Goal: Task Accomplishment & Management: Use online tool/utility

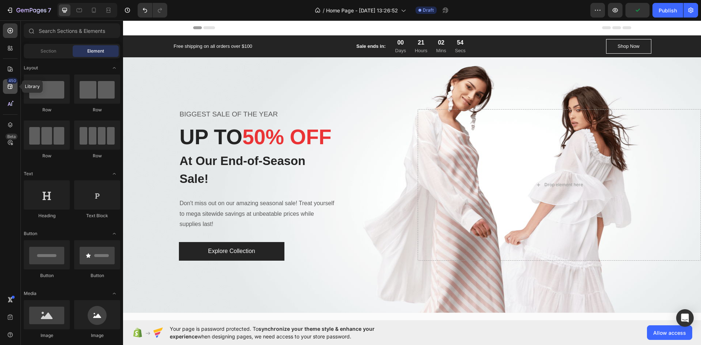
click at [9, 88] on icon at bounding box center [10, 86] width 7 height 7
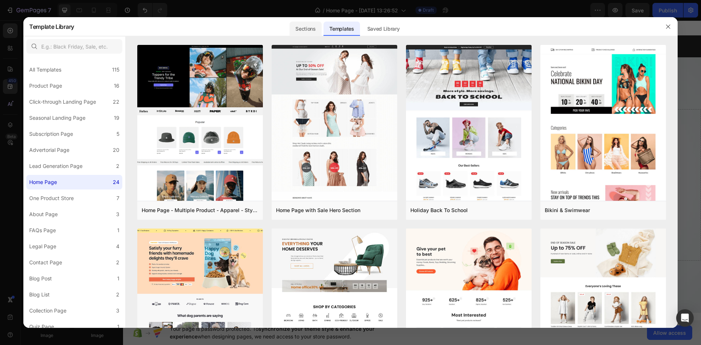
click at [306, 27] on div "Sections" at bounding box center [305, 29] width 32 height 15
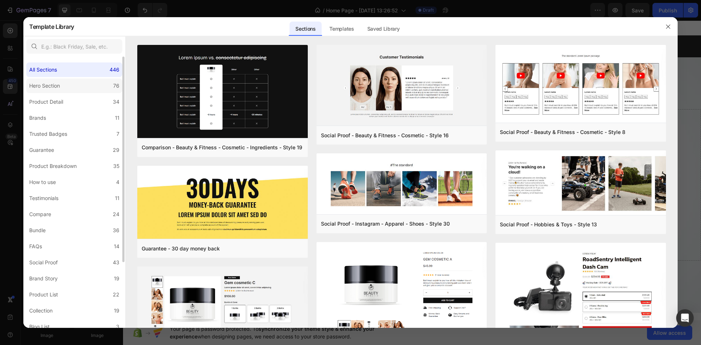
click at [50, 84] on div "Hero Section" at bounding box center [44, 85] width 31 height 9
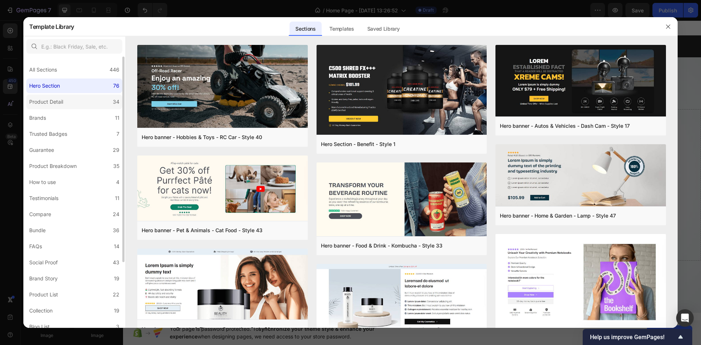
click at [56, 105] on div "Product Detail" at bounding box center [46, 101] width 34 height 9
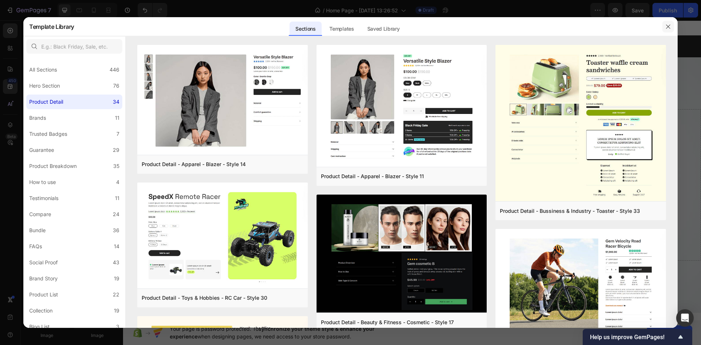
drag, startPoint x: 671, startPoint y: 33, endPoint x: 668, endPoint y: 28, distance: 5.4
click at [668, 28] on icon "button" at bounding box center [668, 27] width 6 height 6
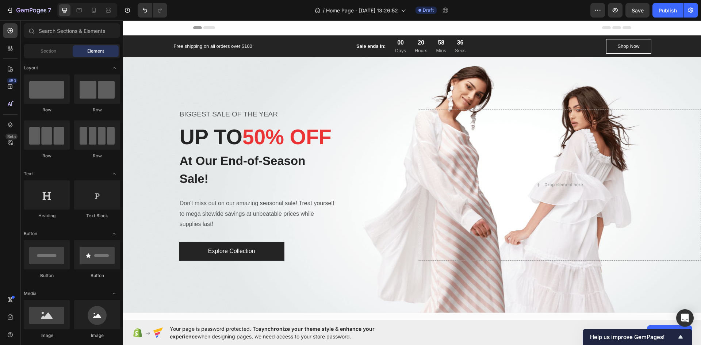
drag, startPoint x: 791, startPoint y: 49, endPoint x: 670, endPoint y: 33, distance: 122.6
click at [667, 28] on div "Header" at bounding box center [412, 27] width 578 height 15
click at [12, 73] on div at bounding box center [10, 69] width 15 height 15
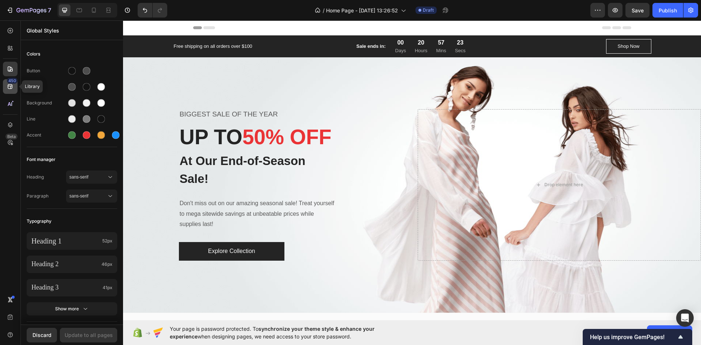
click at [5, 86] on div "450" at bounding box center [10, 86] width 15 height 15
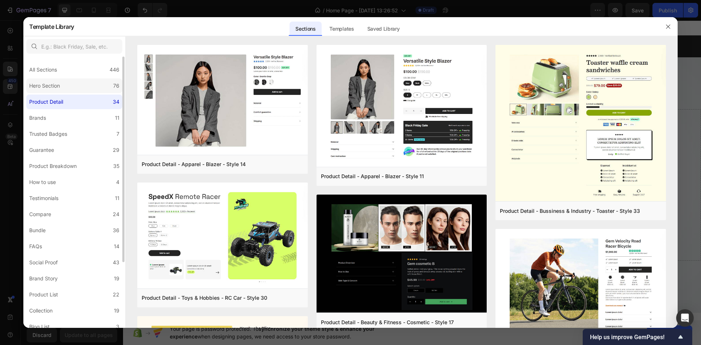
click at [42, 87] on div "Hero Section" at bounding box center [44, 85] width 31 height 9
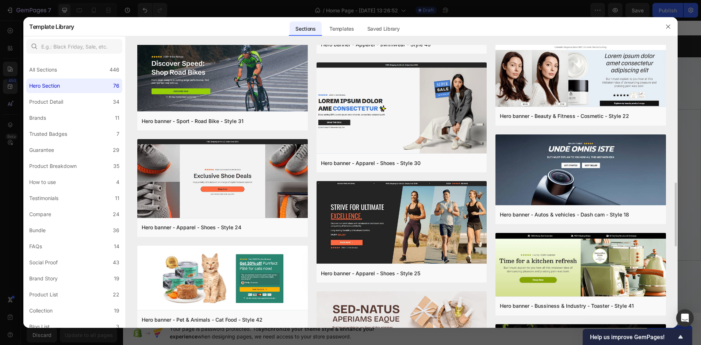
scroll to position [447, 0]
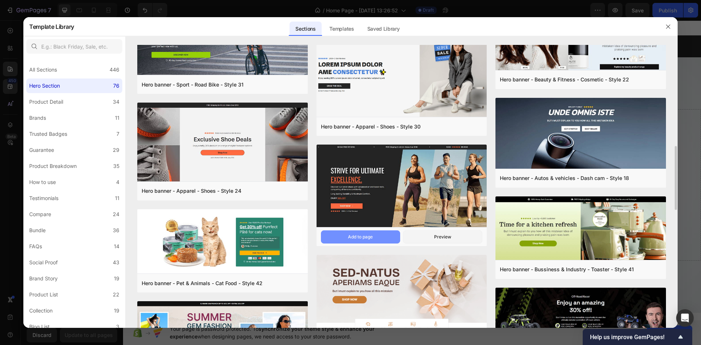
click at [374, 238] on button "Add to page" at bounding box center [360, 236] width 79 height 13
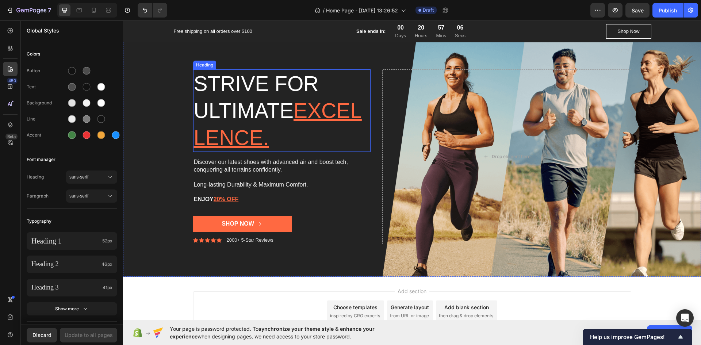
scroll to position [1872, 0]
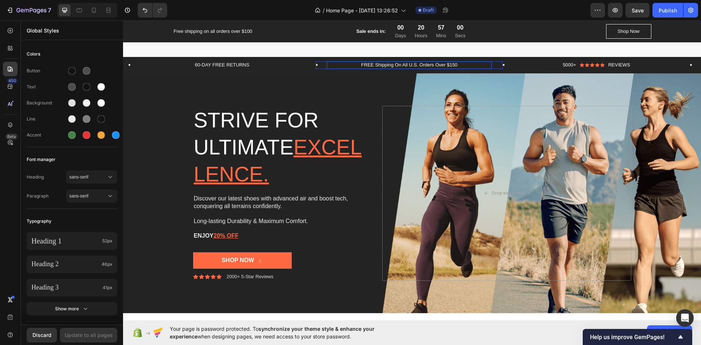
click at [388, 65] on p "FREE Shipping On All U.S. Orders Over $150" at bounding box center [409, 65] width 164 height 6
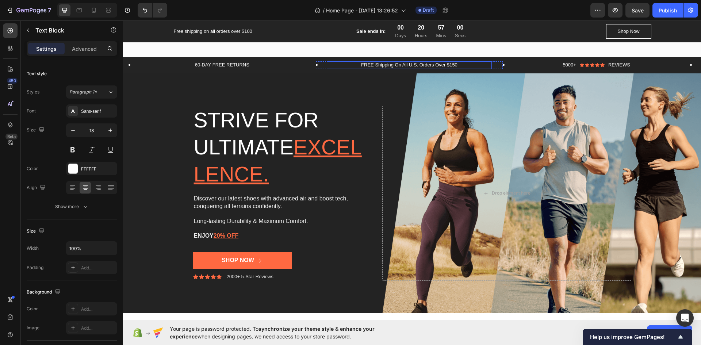
click at [388, 65] on p "FREE Shipping On All U.S. Orders Over $150" at bounding box center [409, 65] width 164 height 6
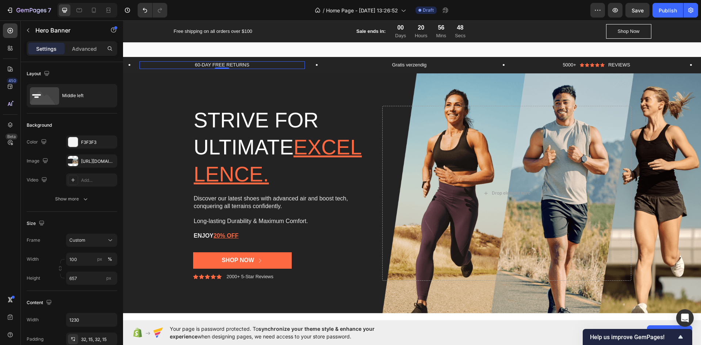
click at [234, 64] on p "60-DAY FREE RETURNS" at bounding box center [222, 65] width 164 height 6
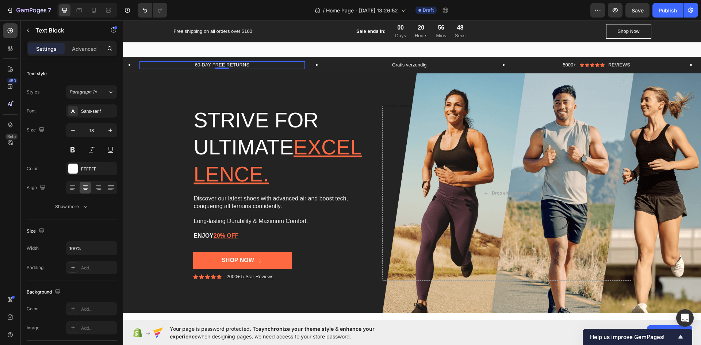
click at [234, 64] on p "60-DAY FREE RETURNS" at bounding box center [222, 65] width 164 height 6
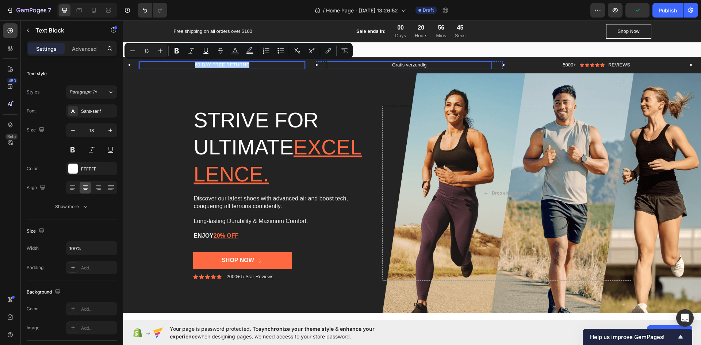
click at [417, 62] on p "Gratis verzendig" at bounding box center [409, 65] width 164 height 6
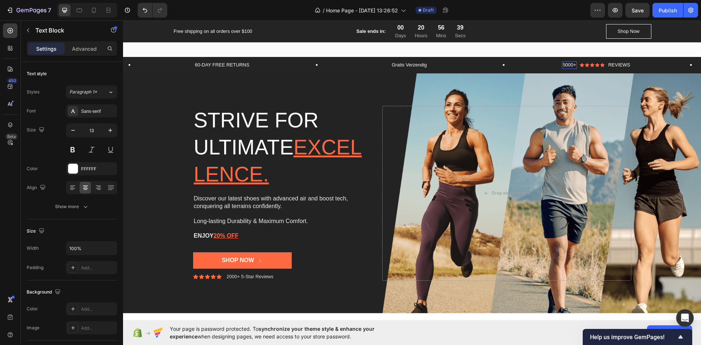
click at [572, 65] on p "5000+" at bounding box center [569, 65] width 14 height 6
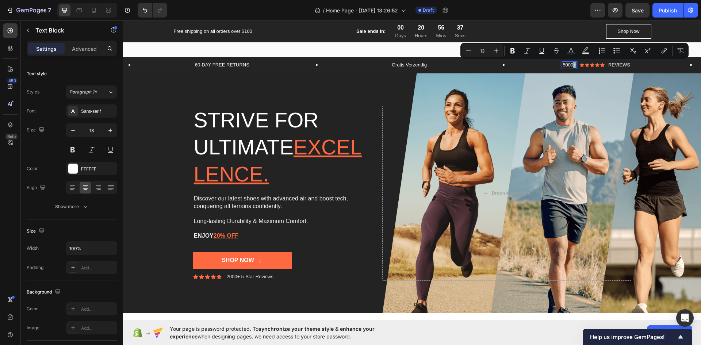
click at [572, 65] on p "5000+" at bounding box center [569, 65] width 14 height 6
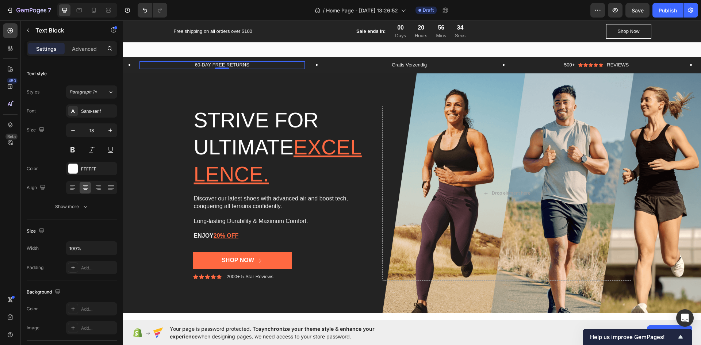
click at [227, 64] on p "60-DAY FREE RETURNS" at bounding box center [222, 65] width 164 height 6
click at [422, 65] on p "Gratis Verzendig" at bounding box center [409, 65] width 164 height 6
click at [242, 64] on p "90 DAGEN RETOURTEMRIJN" at bounding box center [222, 65] width 164 height 6
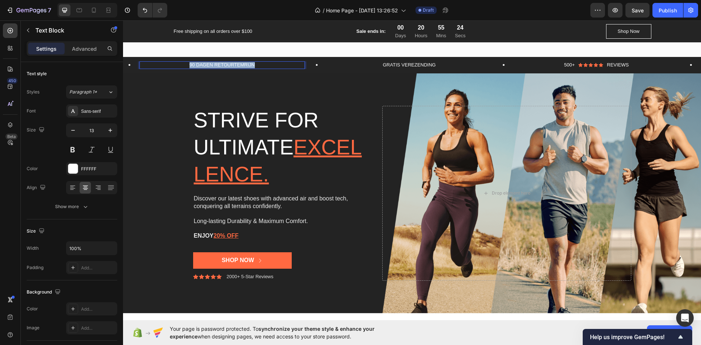
click at [242, 64] on p "90 DAGEN RETOURTEMRIJN" at bounding box center [222, 65] width 164 height 6
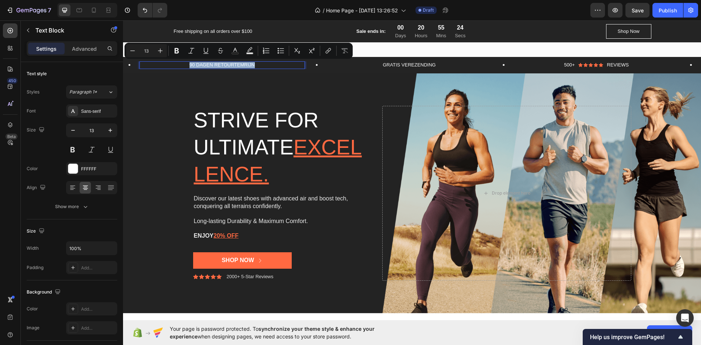
click at [240, 65] on p "90 DAGEN RETOURTEMRIJN" at bounding box center [222, 65] width 164 height 6
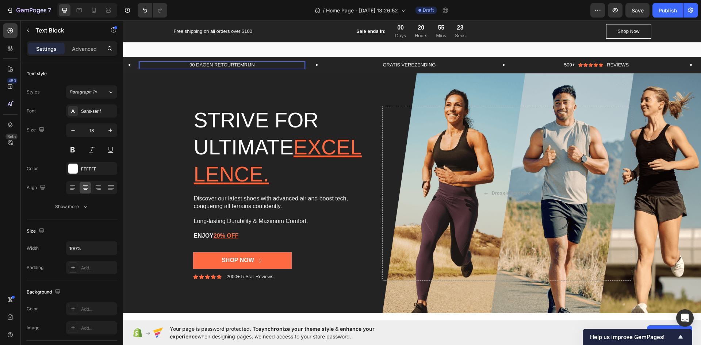
click at [232, 63] on p "90 DAGEN RETOURTEMRIJN" at bounding box center [222, 65] width 164 height 6
click at [258, 67] on p "90 DAGEN RETOURTEMRIJN" at bounding box center [222, 65] width 164 height 6
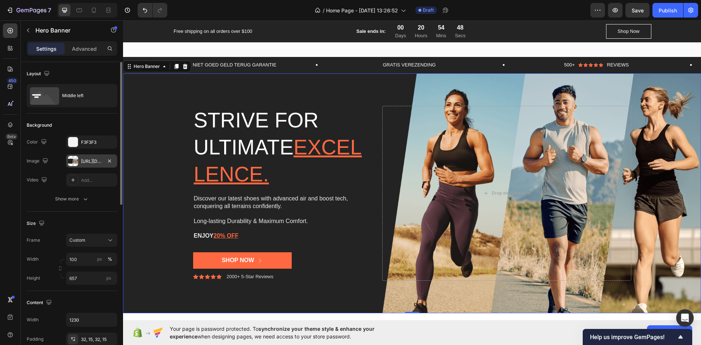
click at [87, 164] on div "[URL][DOMAIN_NAME]" at bounding box center [91, 161] width 21 height 7
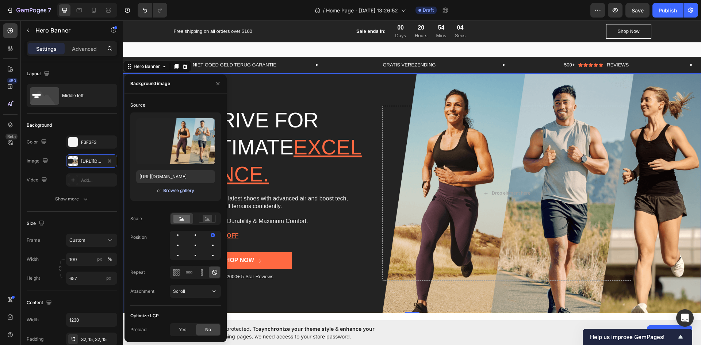
click at [173, 192] on div "Browse gallery" at bounding box center [178, 190] width 31 height 7
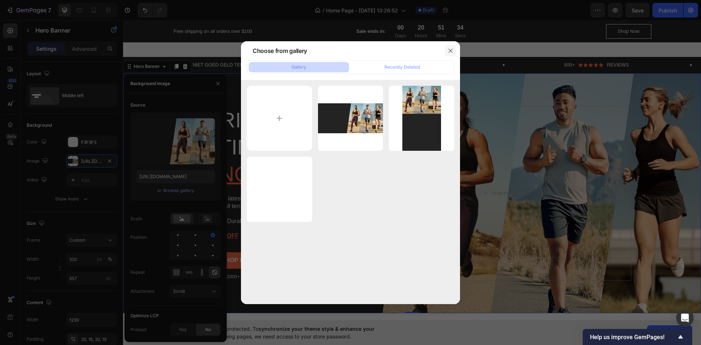
click at [446, 50] on button "button" at bounding box center [451, 51] width 12 height 12
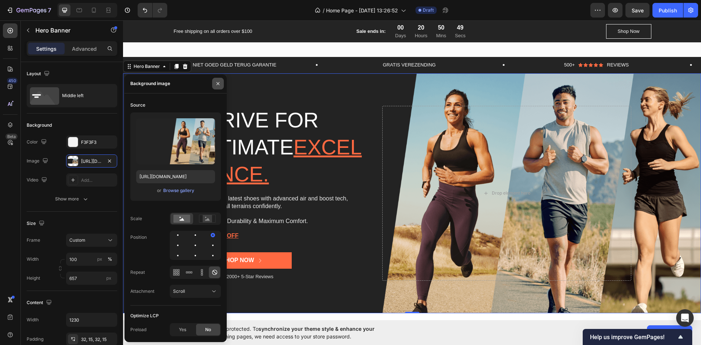
click at [222, 86] on button "button" at bounding box center [218, 84] width 12 height 12
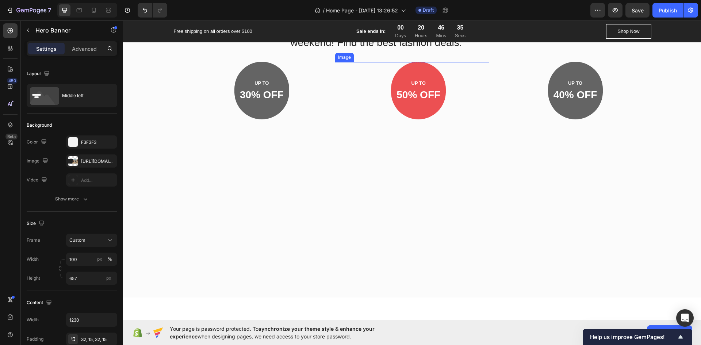
scroll to position [528, 0]
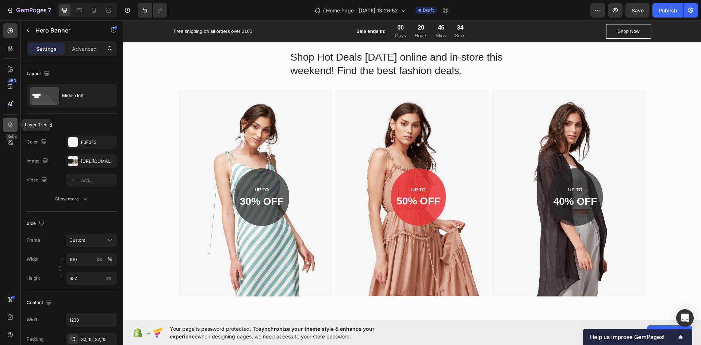
click at [9, 121] on icon at bounding box center [10, 124] width 7 height 7
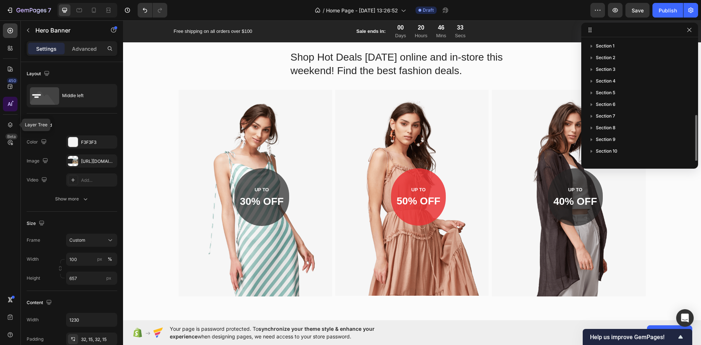
scroll to position [43, 0]
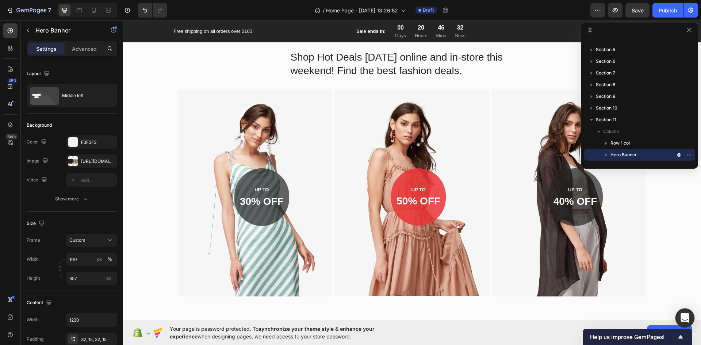
click at [684, 322] on icon "Open Intercom Messenger" at bounding box center [684, 317] width 9 height 9
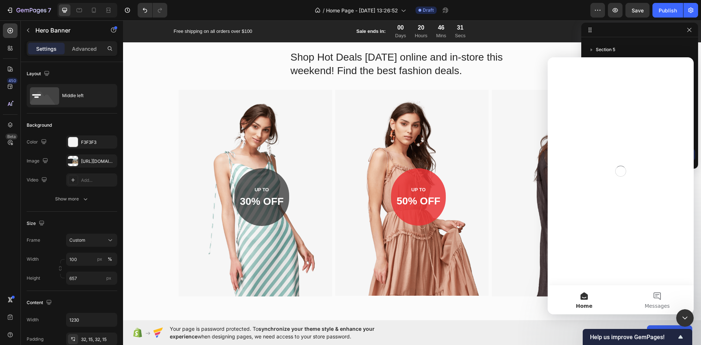
scroll to position [0, 0]
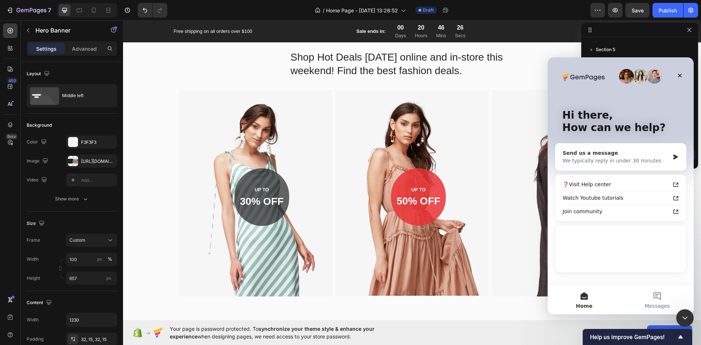
click at [603, 151] on div "Send us a message" at bounding box center [615, 153] width 107 height 8
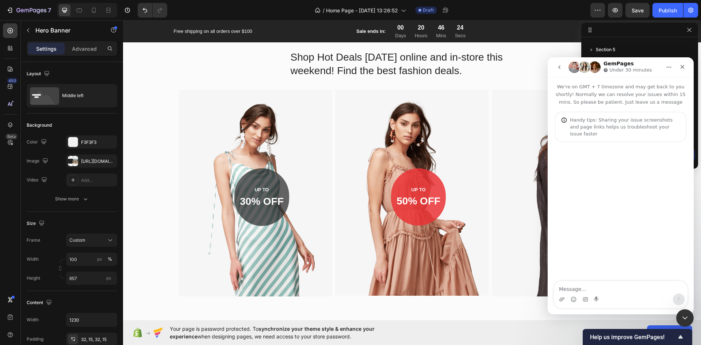
click at [613, 291] on textarea "Message…" at bounding box center [621, 287] width 134 height 12
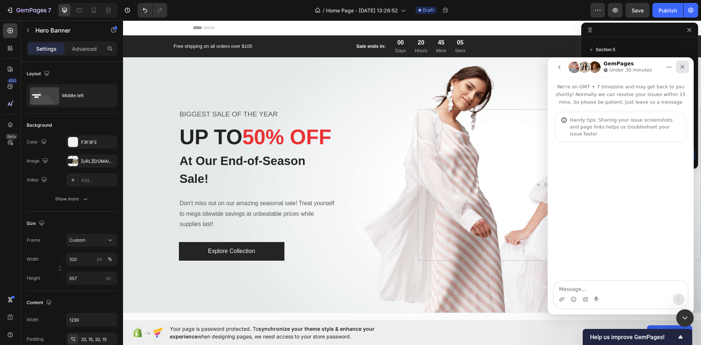
click at [682, 70] on div "Close" at bounding box center [682, 66] width 13 height 13
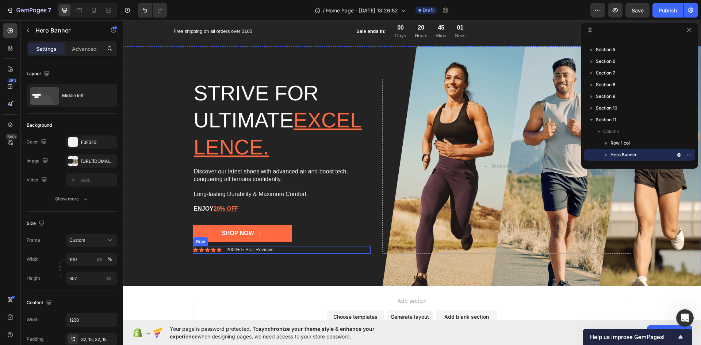
scroll to position [1824, 0]
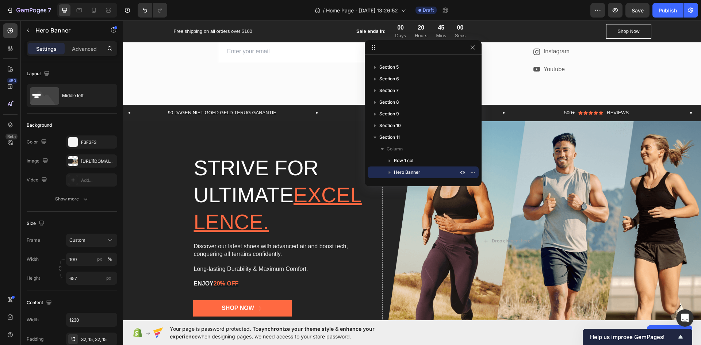
drag, startPoint x: 628, startPoint y: 34, endPoint x: 184, endPoint y: 67, distance: 445.4
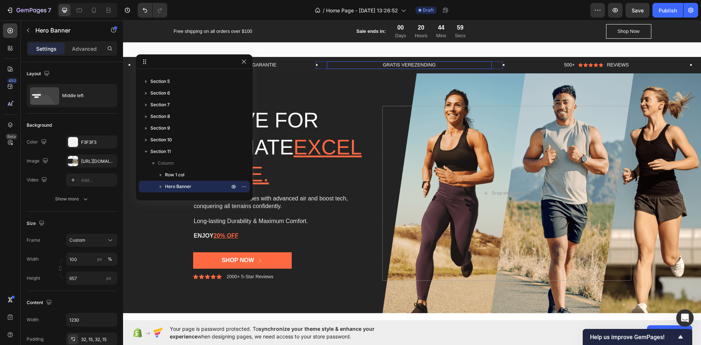
scroll to position [1897, 0]
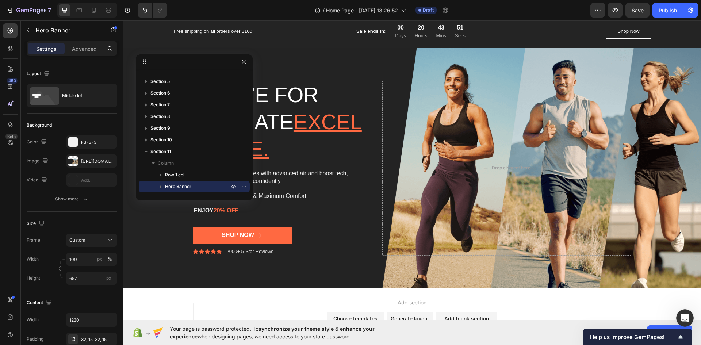
click at [357, 59] on div "Background Image" at bounding box center [412, 168] width 578 height 240
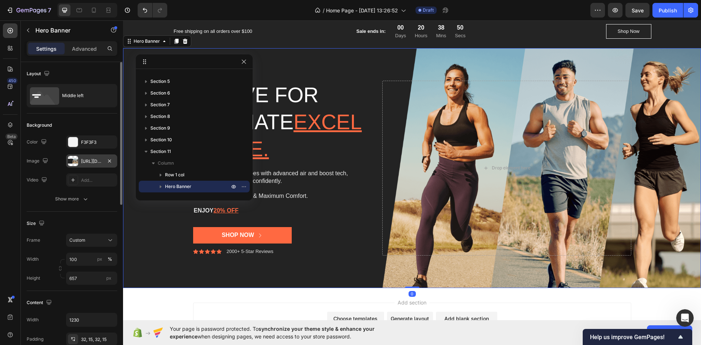
click at [91, 161] on div "[URL][DOMAIN_NAME]" at bounding box center [91, 161] width 21 height 7
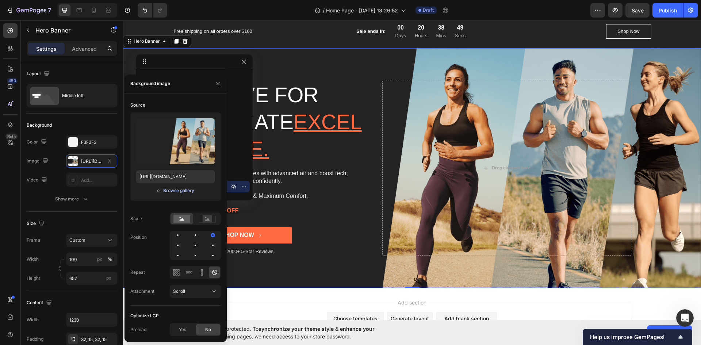
click at [183, 190] on div "Browse gallery" at bounding box center [178, 190] width 31 height 7
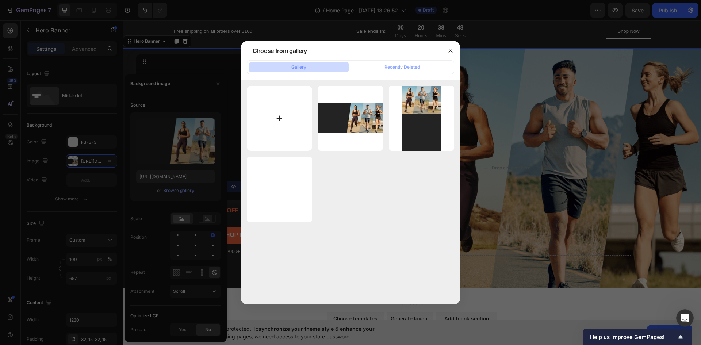
click at [293, 101] on input "file" at bounding box center [279, 118] width 65 height 65
click at [264, 117] on input "file" at bounding box center [279, 118] width 65 height 65
type input "C:\fakepath\Homepage.png"
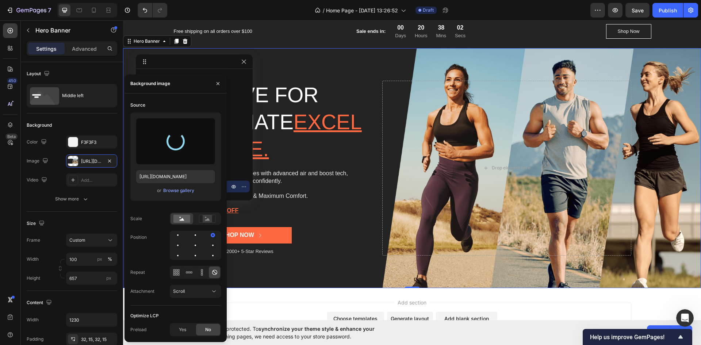
type input "[URL][DOMAIN_NAME]"
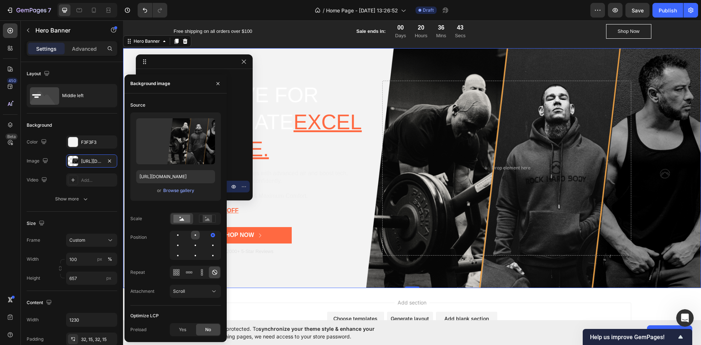
click at [193, 237] on div at bounding box center [195, 235] width 9 height 9
click at [212, 235] on div at bounding box center [212, 234] width 1 height 1
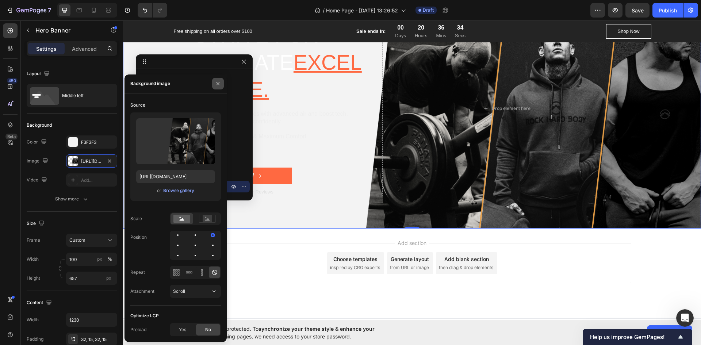
click at [216, 84] on icon "button" at bounding box center [218, 84] width 6 height 6
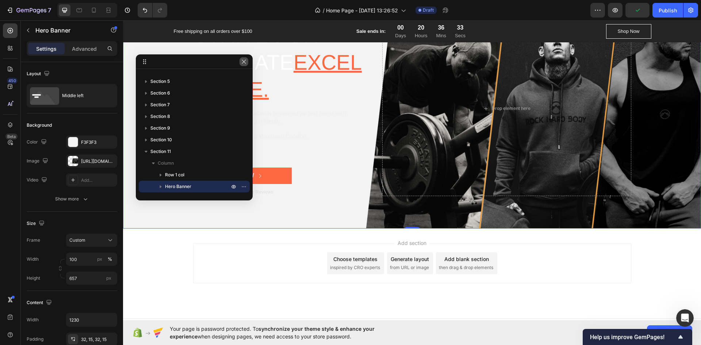
click at [244, 61] on icon "button" at bounding box center [244, 62] width 6 height 6
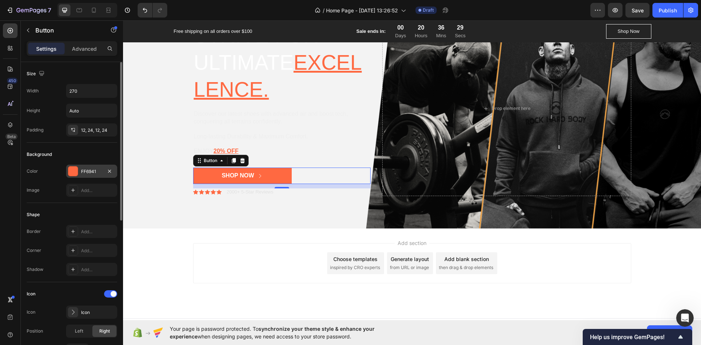
click at [89, 173] on div "FF6941" at bounding box center [91, 171] width 21 height 7
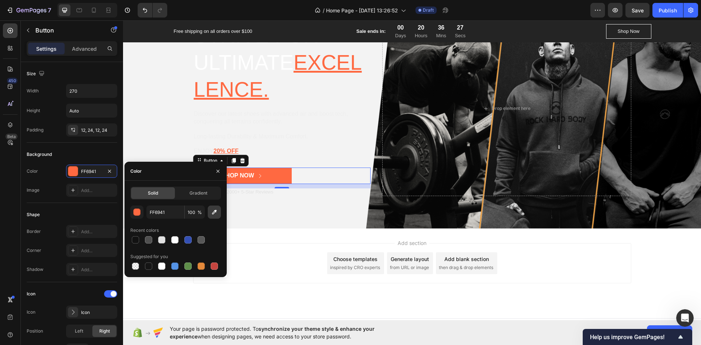
click at [214, 217] on button "button" at bounding box center [214, 211] width 13 height 13
type input "E49A44"
click at [212, 173] on button "button" at bounding box center [218, 171] width 12 height 12
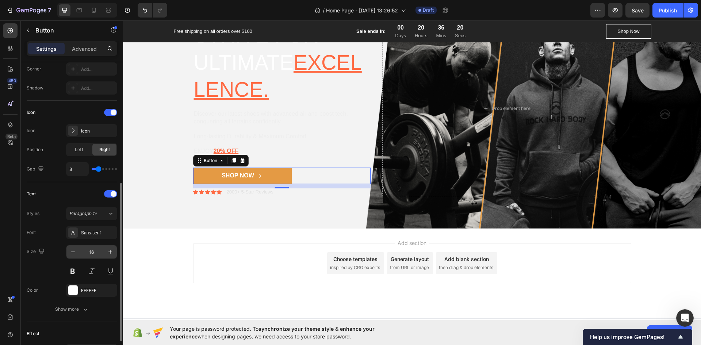
scroll to position [277, 0]
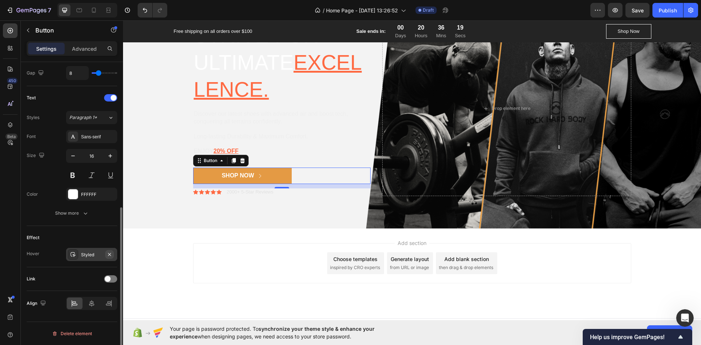
click at [108, 254] on icon "button" at bounding box center [110, 254] width 6 height 6
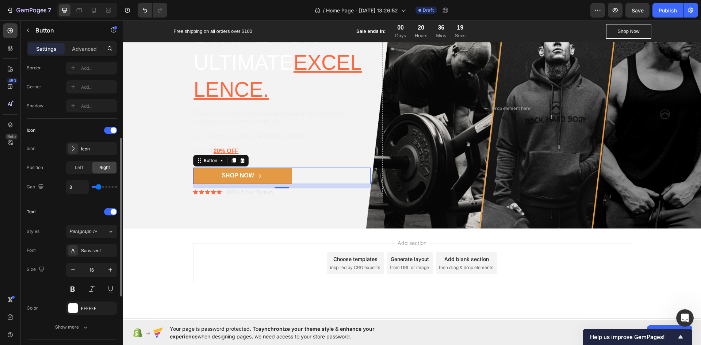
scroll to position [154, 0]
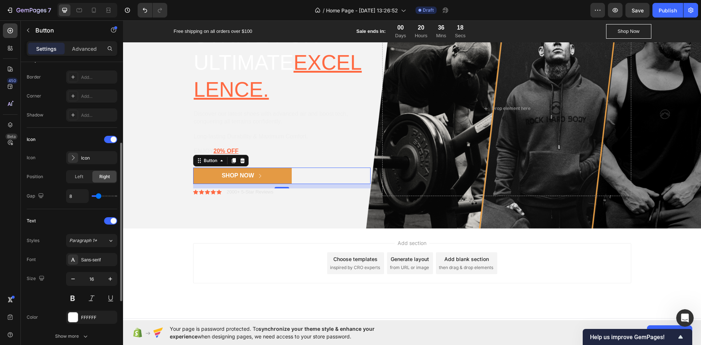
click at [177, 202] on div "Background Image" at bounding box center [412, 109] width 578 height 240
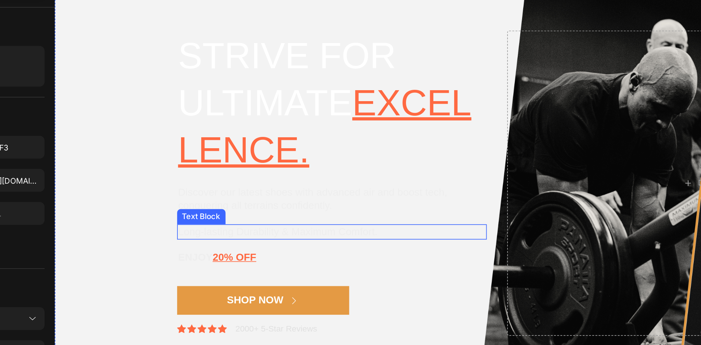
scroll to position [1901, 0]
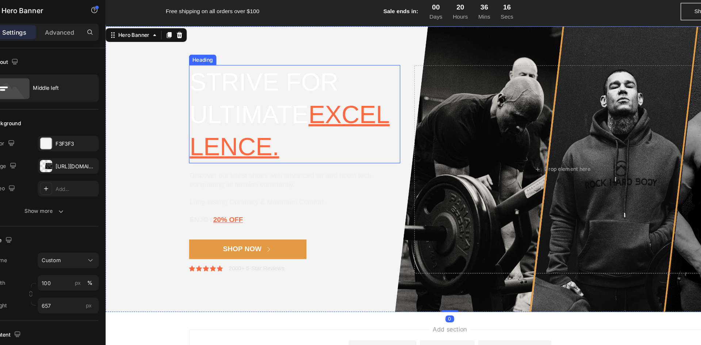
click at [227, 65] on h2 "Strive for ultimate excellence." at bounding box center [265, 96] width 178 height 82
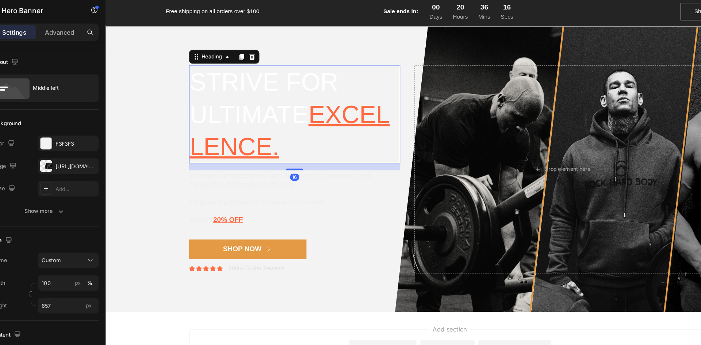
click at [227, 65] on h2 "Strive for ultimate excellence." at bounding box center [265, 96] width 178 height 82
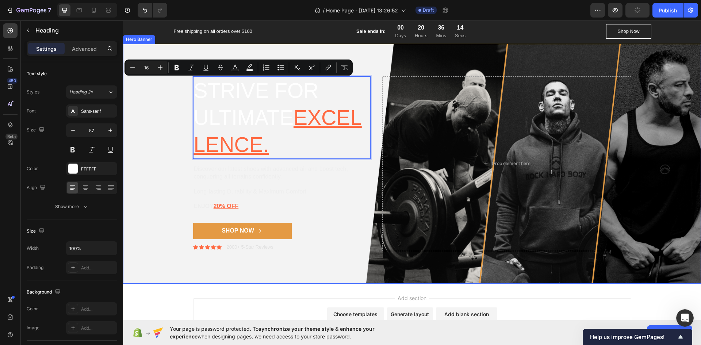
click at [153, 123] on div "Background Image" at bounding box center [412, 164] width 578 height 240
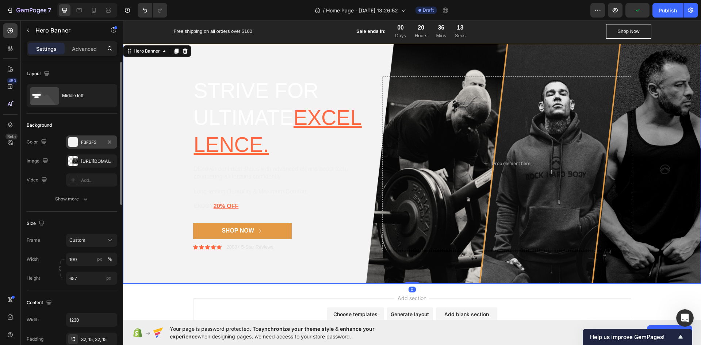
click at [84, 142] on div "F3F3F3" at bounding box center [91, 142] width 21 height 7
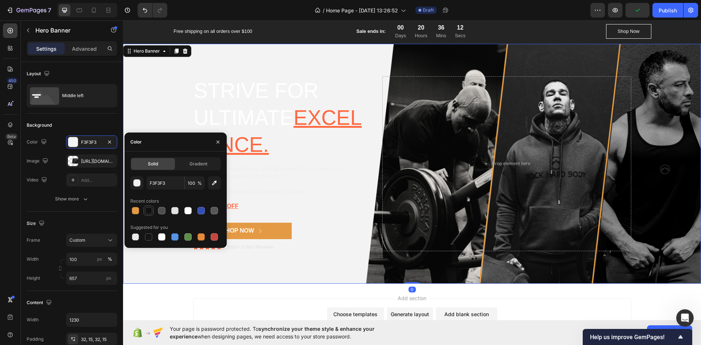
click at [149, 211] on div at bounding box center [148, 210] width 7 height 7
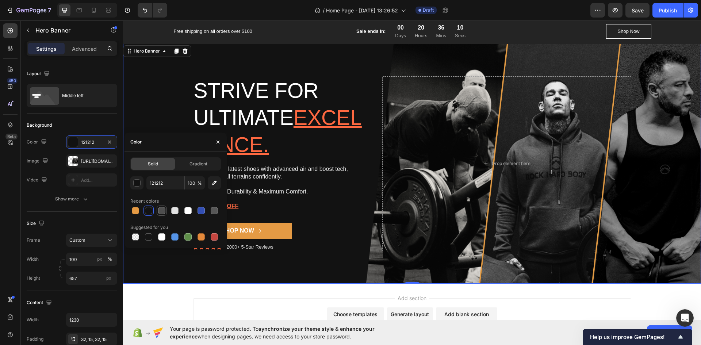
click at [163, 209] on div at bounding box center [161, 210] width 7 height 7
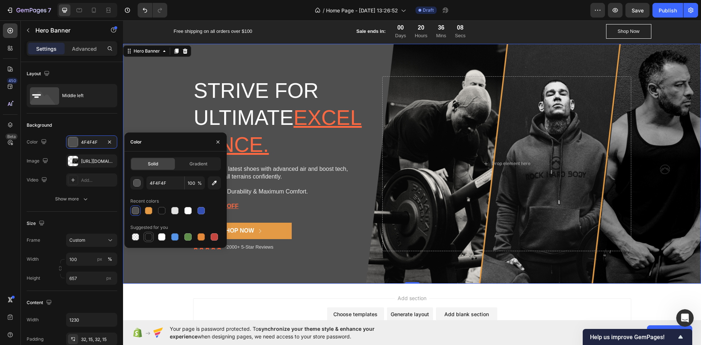
click at [150, 237] on div at bounding box center [148, 236] width 7 height 7
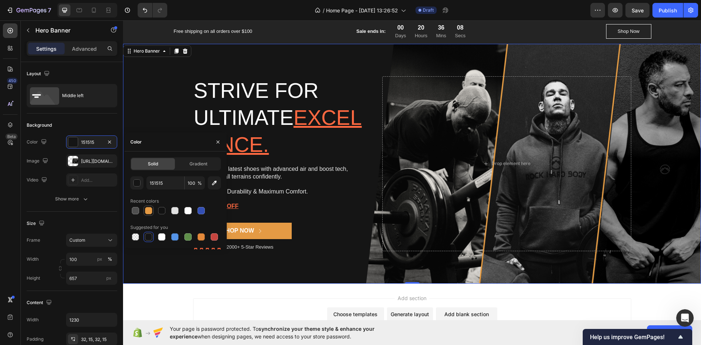
click at [147, 209] on div at bounding box center [148, 210] width 7 height 7
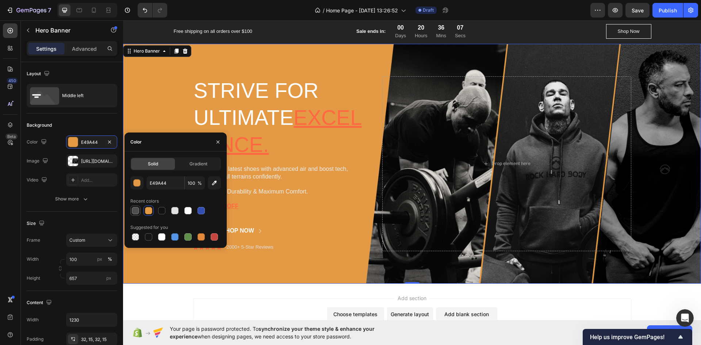
click at [137, 209] on div at bounding box center [135, 210] width 7 height 7
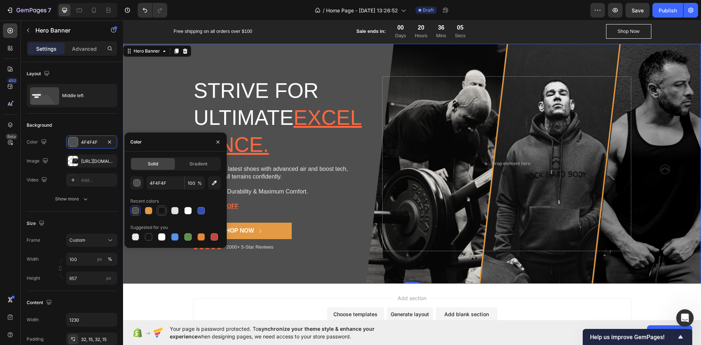
click at [160, 213] on div at bounding box center [161, 210] width 7 height 7
type input "121212"
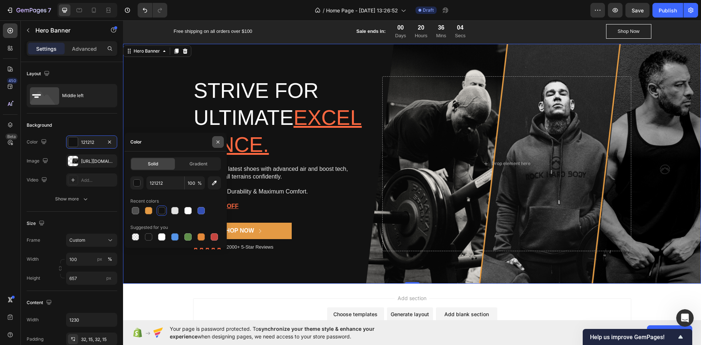
click at [220, 146] on button "button" at bounding box center [218, 142] width 12 height 12
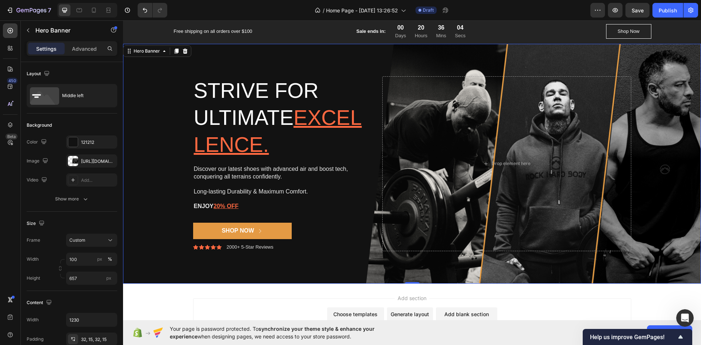
click at [232, 145] on u "excellence." at bounding box center [278, 131] width 168 height 50
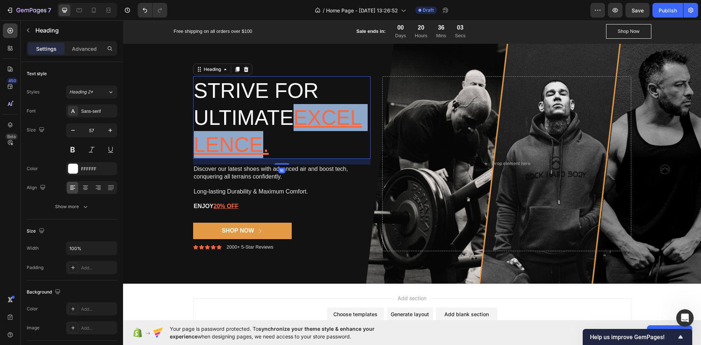
click at [228, 146] on u "excellence." at bounding box center [278, 131] width 168 height 50
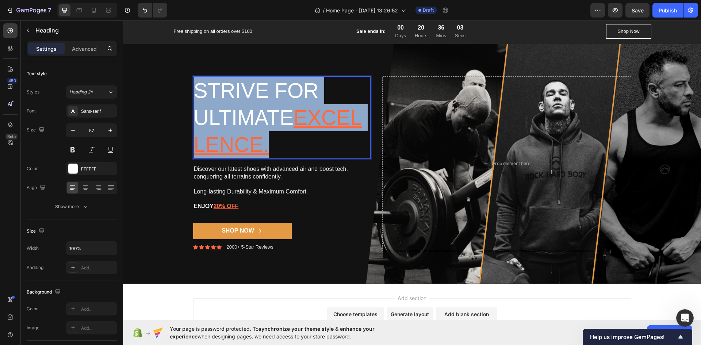
click at [228, 146] on u "excellence." at bounding box center [278, 131] width 168 height 50
click at [249, 144] on u "excellence." at bounding box center [278, 131] width 168 height 50
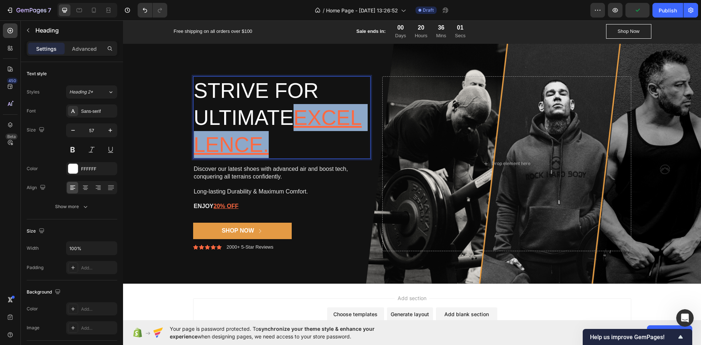
drag, startPoint x: 338, startPoint y: 140, endPoint x: 195, endPoint y: 142, distance: 142.4
click at [195, 142] on p "Strive for ultimate excellence." at bounding box center [282, 117] width 176 height 81
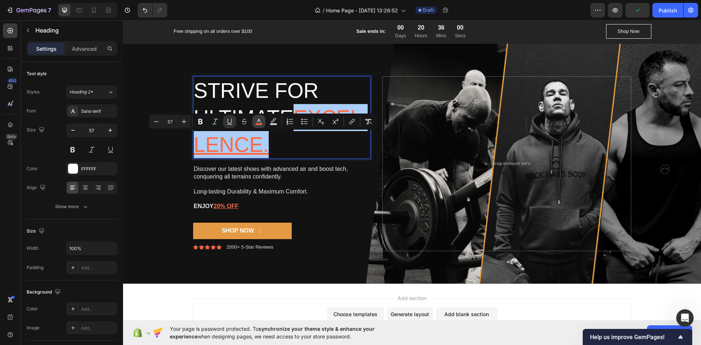
click at [259, 119] on icon "Editor contextual toolbar" at bounding box center [258, 121] width 7 height 7
type input "FF6941"
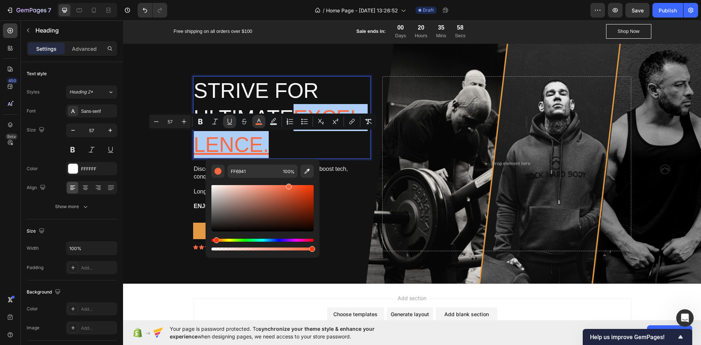
click at [315, 172] on div "FF6941 100 %" at bounding box center [262, 205] width 114 height 93
click at [310, 171] on icon "Editor contextual toolbar" at bounding box center [306, 171] width 7 height 7
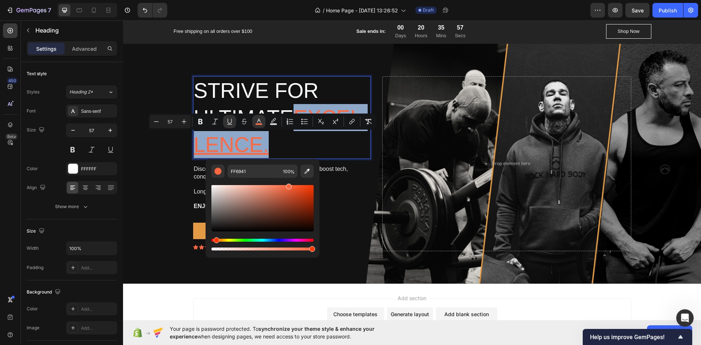
type input "E49A44"
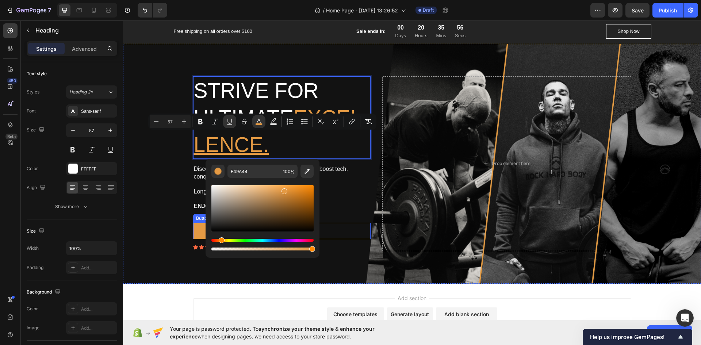
click at [158, 200] on div "Background Image" at bounding box center [412, 164] width 578 height 240
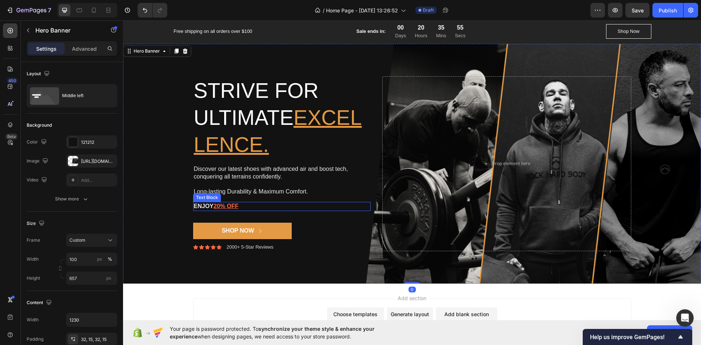
click at [223, 207] on u "20% OFF" at bounding box center [226, 206] width 25 height 6
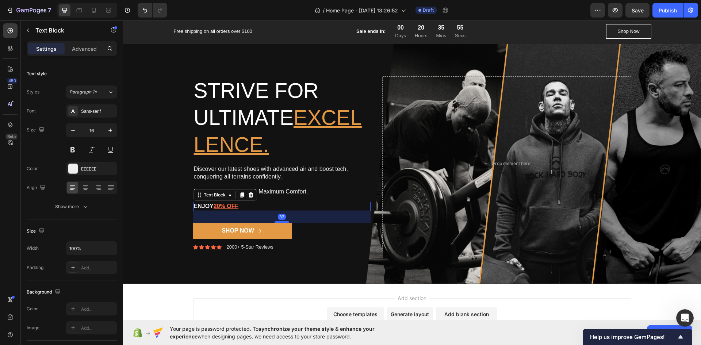
click at [223, 207] on u "20% OFF" at bounding box center [226, 206] width 25 height 6
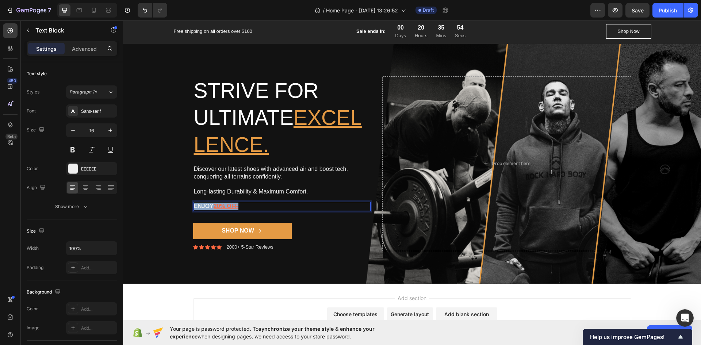
click at [223, 207] on u "20% OFF" at bounding box center [226, 206] width 25 height 6
click at [215, 207] on u "20% OFF" at bounding box center [226, 206] width 25 height 6
drag, startPoint x: 212, startPoint y: 205, endPoint x: 240, endPoint y: 205, distance: 27.4
click at [240, 205] on p "ENJOY 20% OFF" at bounding box center [282, 207] width 176 height 8
click at [236, 192] on icon "Editor contextual toolbar" at bounding box center [235, 191] width 4 height 4
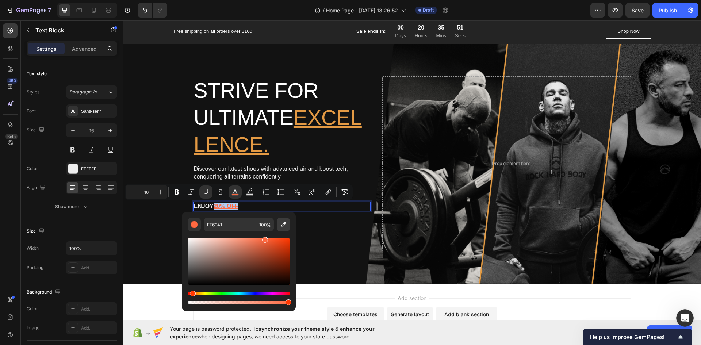
click at [283, 222] on icon "Editor contextual toolbar" at bounding box center [283, 224] width 7 height 7
type input "E49A44"
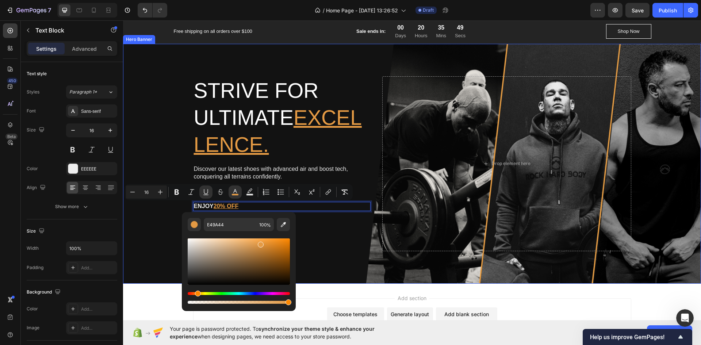
click at [152, 238] on div "Background Image" at bounding box center [412, 164] width 578 height 240
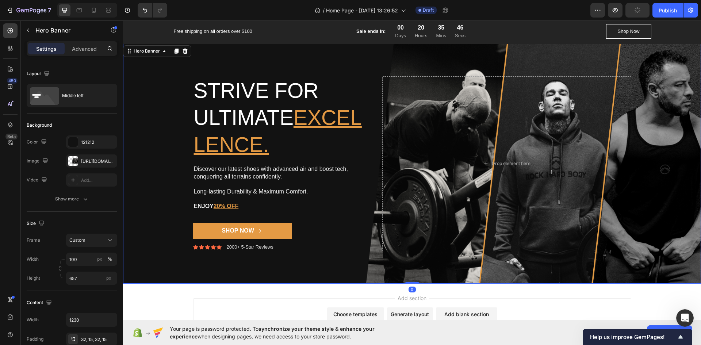
click at [148, 89] on div "Background Image" at bounding box center [412, 164] width 578 height 240
click at [618, 11] on icon "button" at bounding box center [614, 10] width 7 height 7
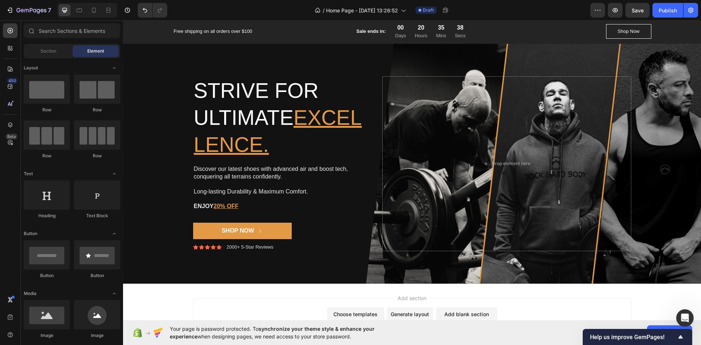
click at [160, 299] on div "Add section Choose templates inspired by CRO experts Generate layout from URL o…" at bounding box center [412, 329] width 578 height 90
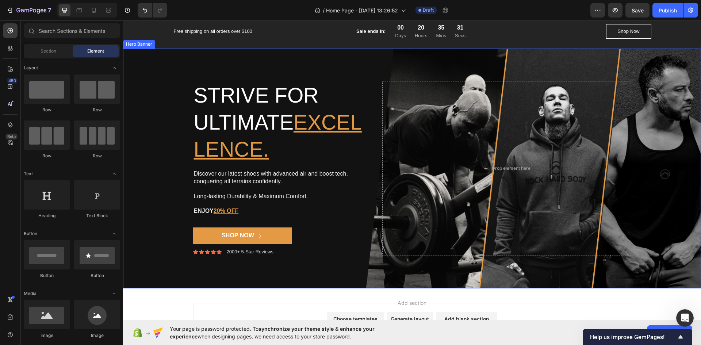
scroll to position [1896, 0]
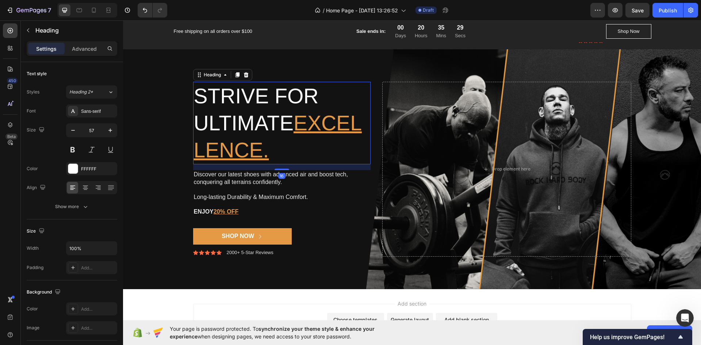
click at [285, 150] on u "excellence." at bounding box center [278, 136] width 168 height 50
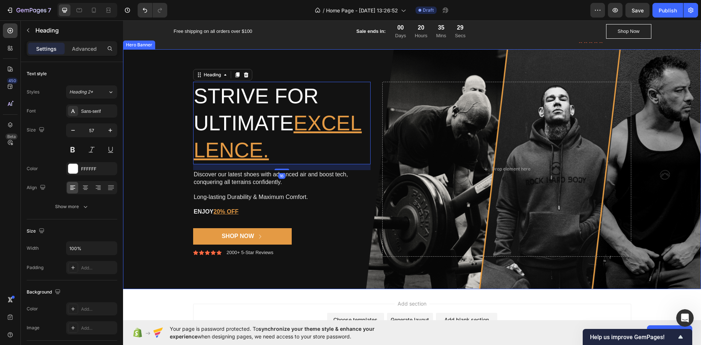
click at [136, 186] on div "Background Image" at bounding box center [412, 169] width 578 height 240
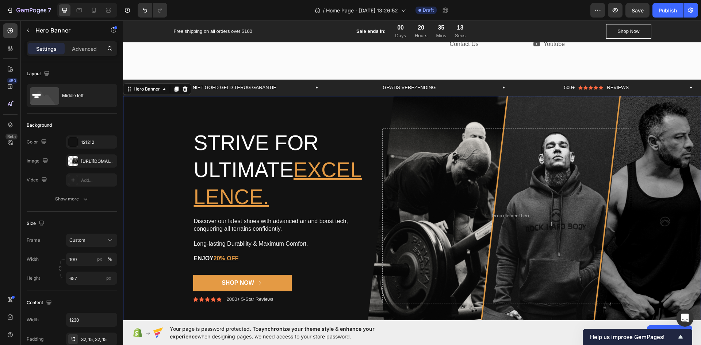
scroll to position [1905, 0]
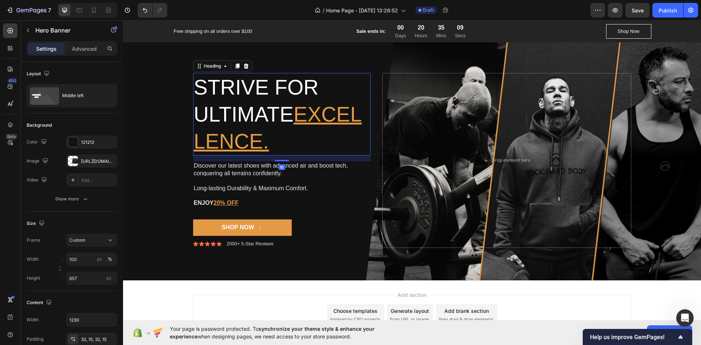
click at [231, 142] on u "excellence." at bounding box center [278, 128] width 168 height 50
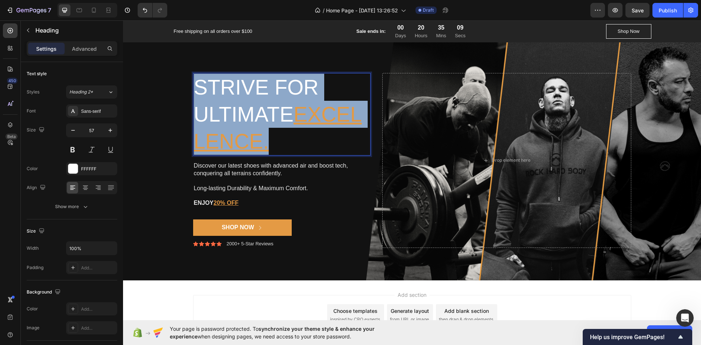
click at [231, 142] on u "excellence." at bounding box center [278, 128] width 168 height 50
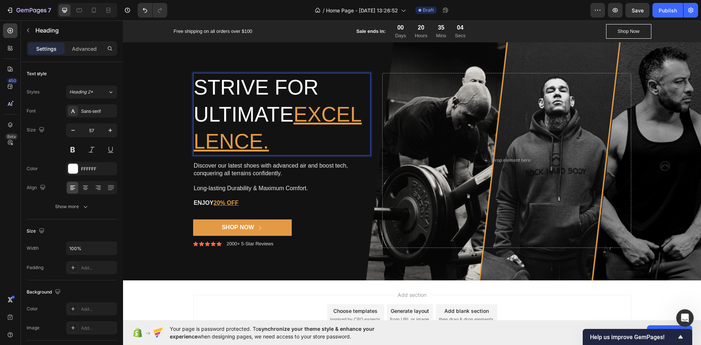
click at [273, 139] on u "excellence." at bounding box center [278, 128] width 168 height 50
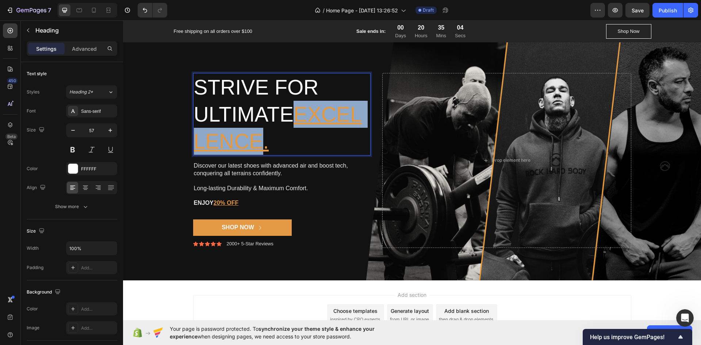
click at [273, 139] on u "excellence." at bounding box center [278, 128] width 168 height 50
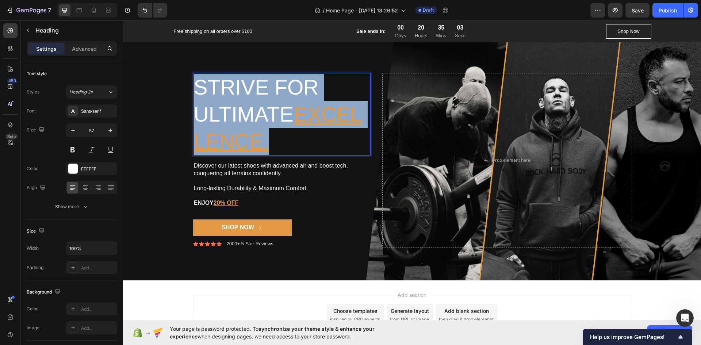
click at [273, 139] on u "excellence." at bounding box center [278, 128] width 168 height 50
click at [280, 139] on u "excellence." at bounding box center [278, 128] width 168 height 50
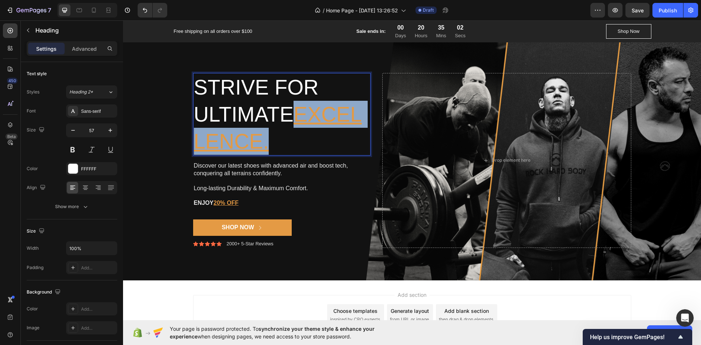
drag, startPoint x: 335, startPoint y: 145, endPoint x: 191, endPoint y: 146, distance: 144.9
click at [193, 146] on h2 "Strive for ultimate excellence." at bounding box center [282, 114] width 178 height 82
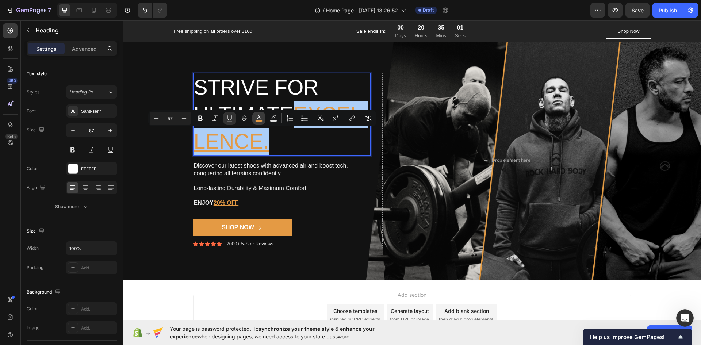
click at [257, 117] on icon "Editor contextual toolbar" at bounding box center [258, 118] width 7 height 7
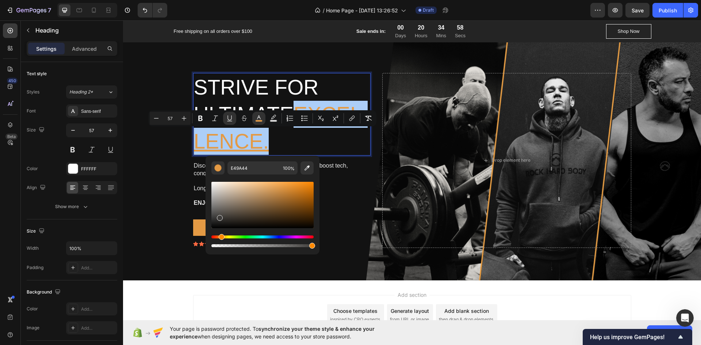
drag, startPoint x: 255, startPoint y: 210, endPoint x: 219, endPoint y: 216, distance: 36.7
click at [219, 216] on div "Editor contextual toolbar" at bounding box center [262, 205] width 102 height 46
type input "3F3D3B"
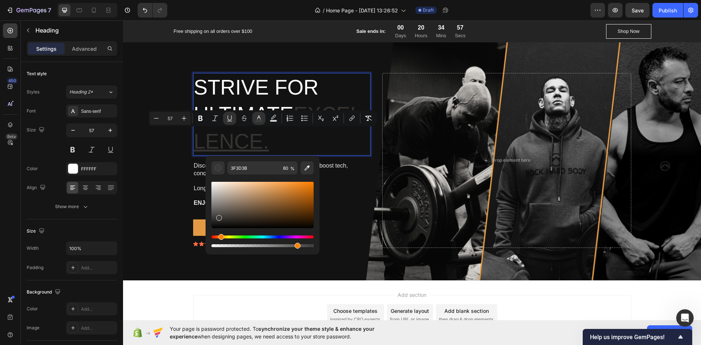
drag, startPoint x: 303, startPoint y: 246, endPoint x: 296, endPoint y: 246, distance: 6.9
click at [296, 246] on div "Editor contextual toolbar" at bounding box center [298, 246] width 6 height 6
type input "83"
drag, startPoint x: 222, startPoint y: 208, endPoint x: 226, endPoint y: 201, distance: 8.0
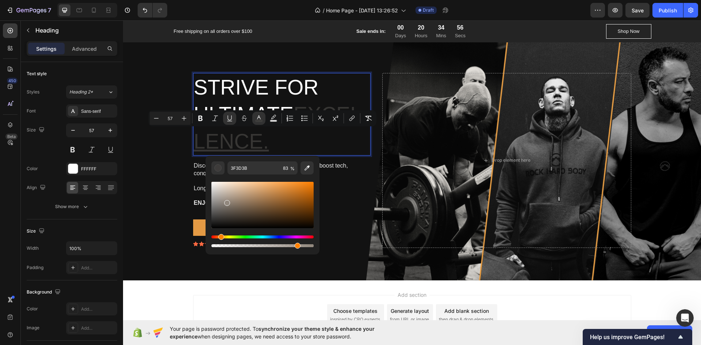
click at [226, 201] on div "Editor contextual toolbar" at bounding box center [262, 205] width 102 height 46
type input "91877D"
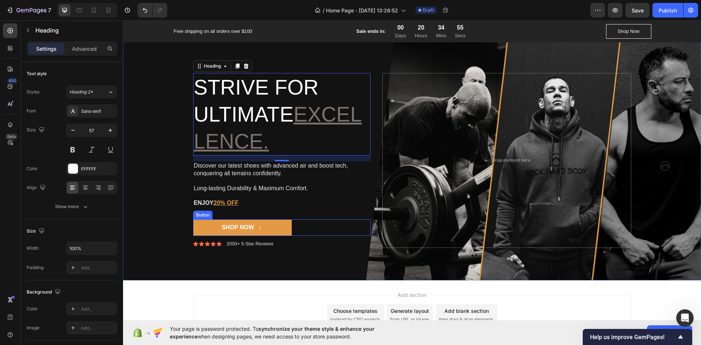
drag, startPoint x: 358, startPoint y: 255, endPoint x: 241, endPoint y: 235, distance: 118.9
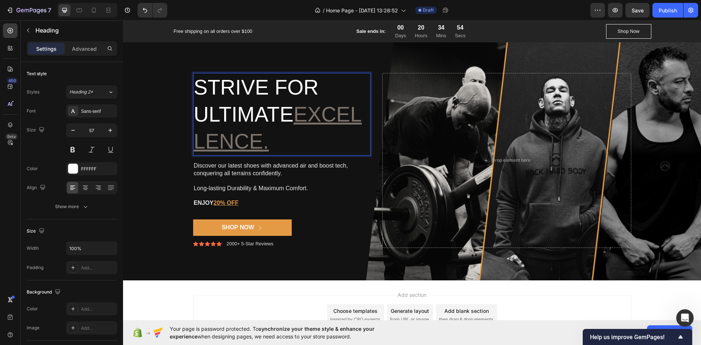
click at [266, 143] on u "excellence." at bounding box center [278, 128] width 168 height 50
click at [175, 152] on div "Background Image" at bounding box center [412, 161] width 578 height 240
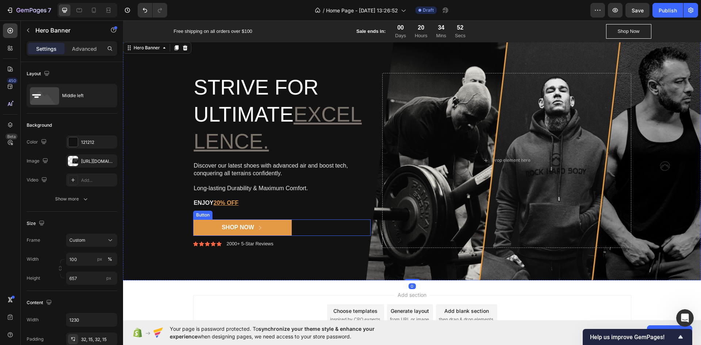
click at [261, 225] on button "Shop Now" at bounding box center [242, 227] width 99 height 16
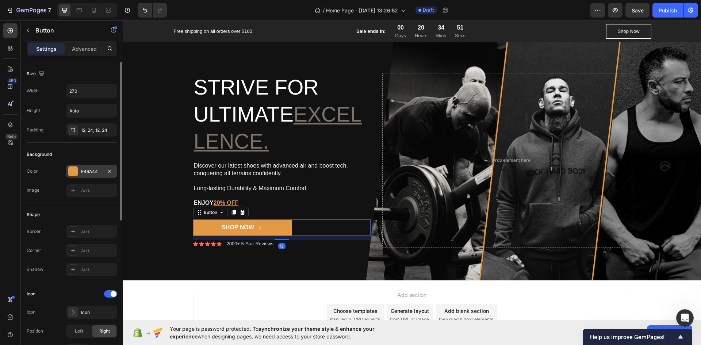
click at [89, 170] on div "E49A44" at bounding box center [91, 171] width 21 height 7
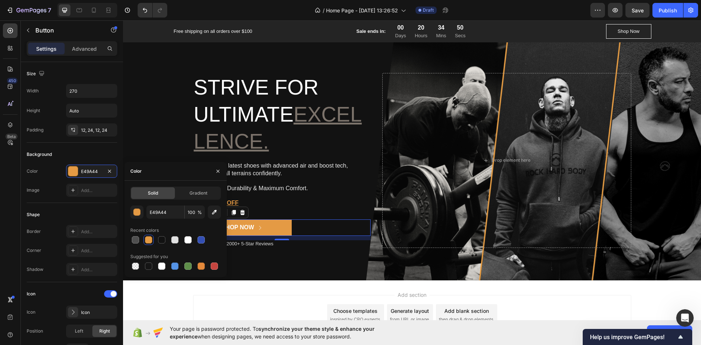
click at [195, 238] on div at bounding box center [175, 240] width 91 height 10
click at [134, 239] on div at bounding box center [135, 239] width 7 height 7
type input "4F4F4F"
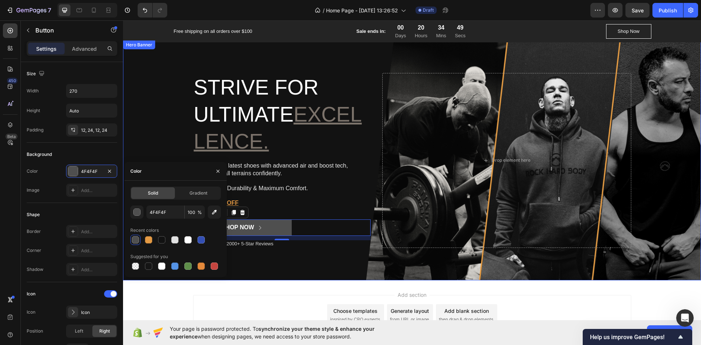
click at [146, 147] on div "Background Image" at bounding box center [412, 161] width 578 height 240
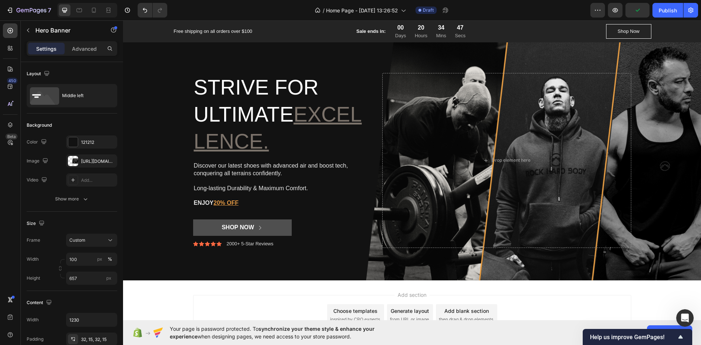
click at [199, 283] on div "Add section Choose templates inspired by CRO experts Generate layout from URL o…" at bounding box center [412, 325] width 578 height 90
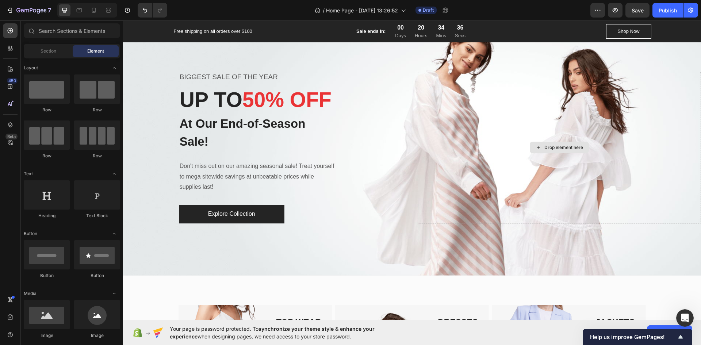
scroll to position [0, 0]
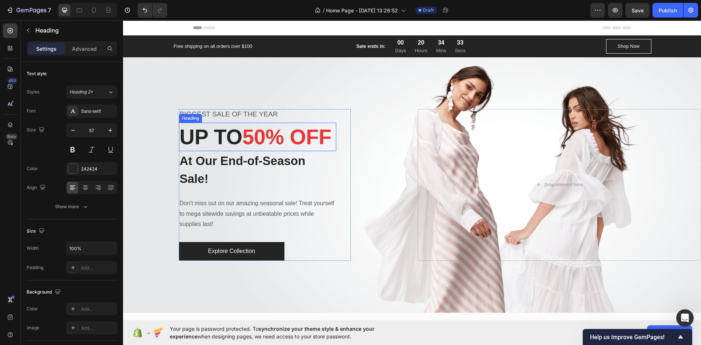
click at [251, 127] on span "50% OFF" at bounding box center [286, 136] width 89 height 23
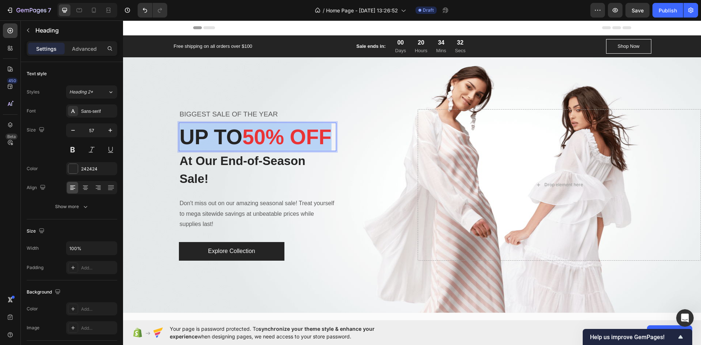
click at [251, 127] on span "50% OFF" at bounding box center [286, 136] width 89 height 23
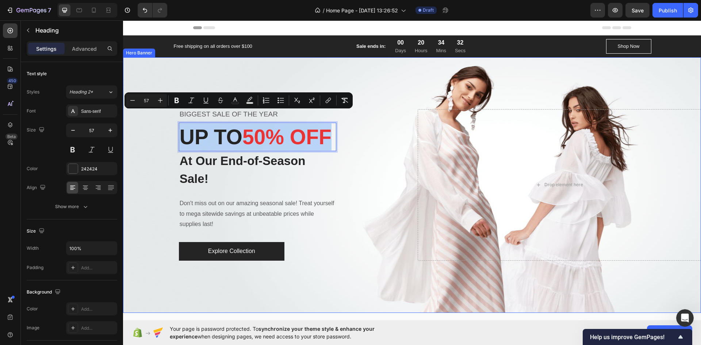
click at [401, 116] on div "BIGGEST SALE OF THE YEAR Text block UP TO 50% OFF Heading 0 At Our End-of-Seaso…" at bounding box center [265, 184] width 284 height 151
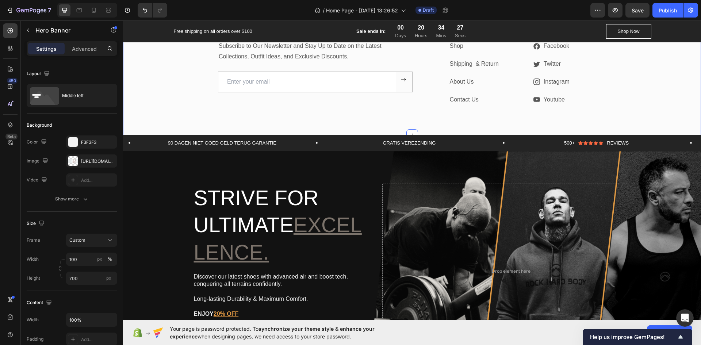
scroll to position [1912, 0]
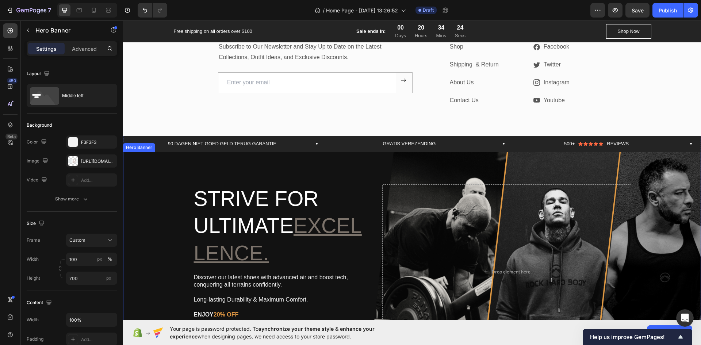
click at [169, 193] on div "Background Image" at bounding box center [412, 272] width 578 height 240
click at [9, 125] on icon at bounding box center [10, 124] width 7 height 7
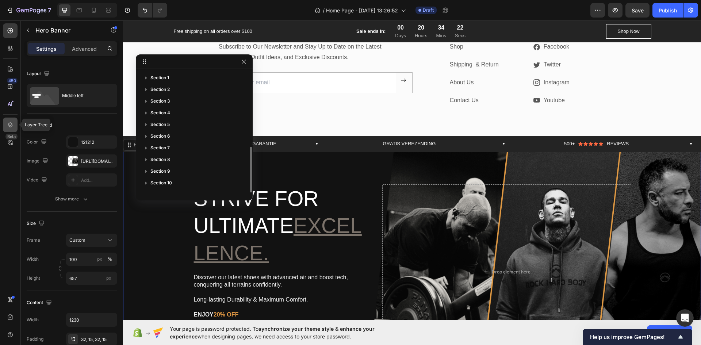
scroll to position [43, 0]
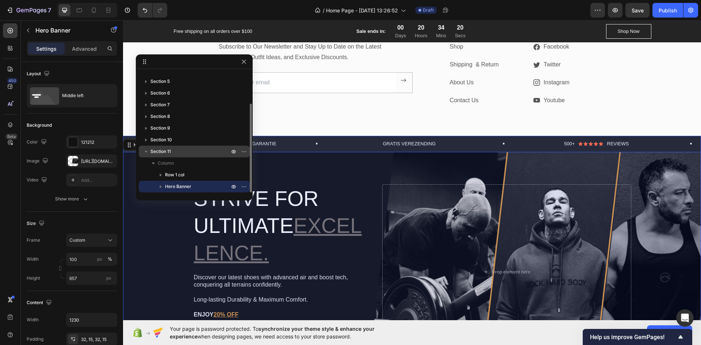
click at [167, 152] on span "Section 11" at bounding box center [160, 151] width 20 height 7
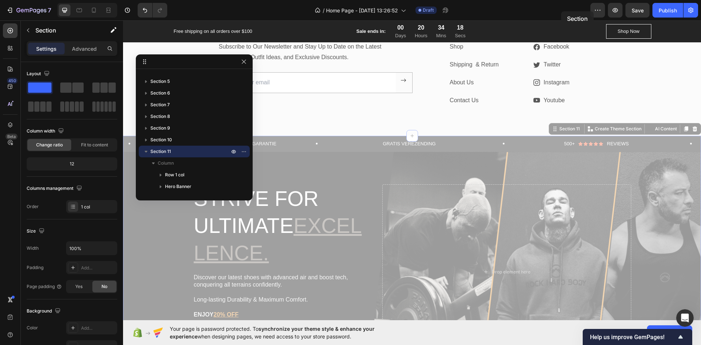
drag, startPoint x: 549, startPoint y: 127, endPoint x: 511, endPoint y: 107, distance: 43.1
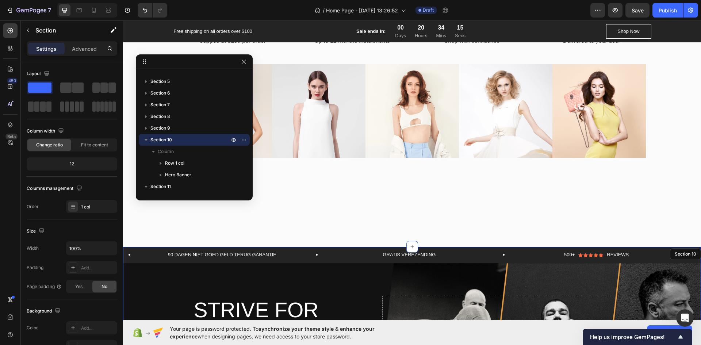
scroll to position [1659, 0]
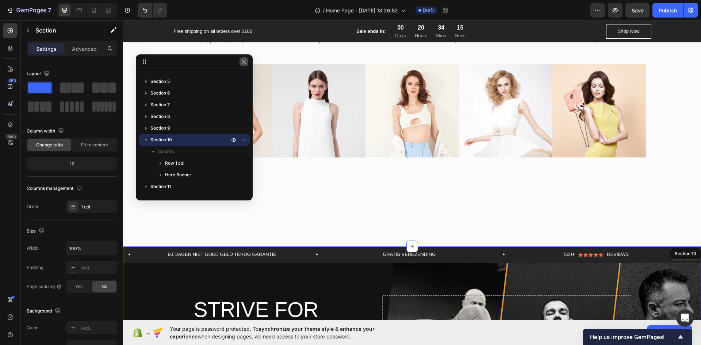
click at [246, 62] on icon "button" at bounding box center [244, 62] width 6 height 6
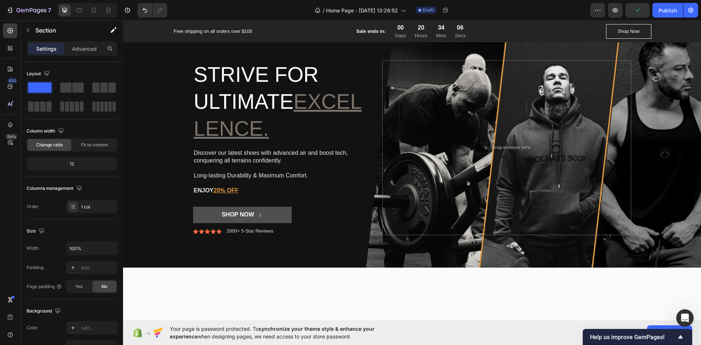
scroll to position [1723, 0]
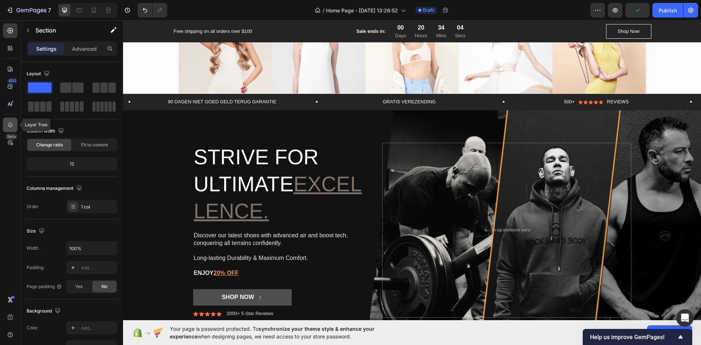
click at [7, 122] on icon at bounding box center [10, 124] width 7 height 7
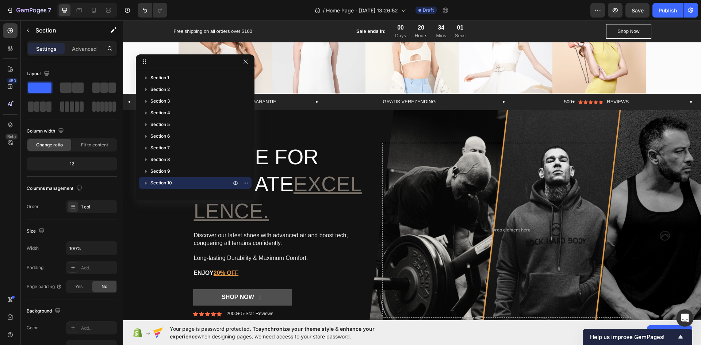
drag, startPoint x: 251, startPoint y: 160, endPoint x: 259, endPoint y: 158, distance: 8.6
drag, startPoint x: 258, startPoint y: 149, endPoint x: 260, endPoint y: 164, distance: 15.0
click at [260, 164] on div "Section 1 Section 2 Section 3 Section 4 Section 5 Section 6 Section 7 Section 8…" at bounding box center [198, 127] width 125 height 146
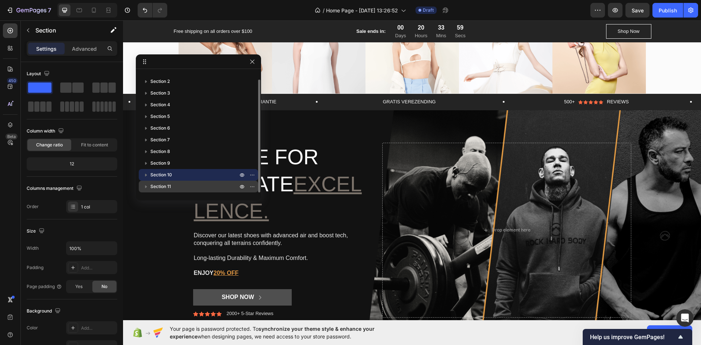
click at [217, 187] on p "Section 11" at bounding box center [194, 186] width 89 height 7
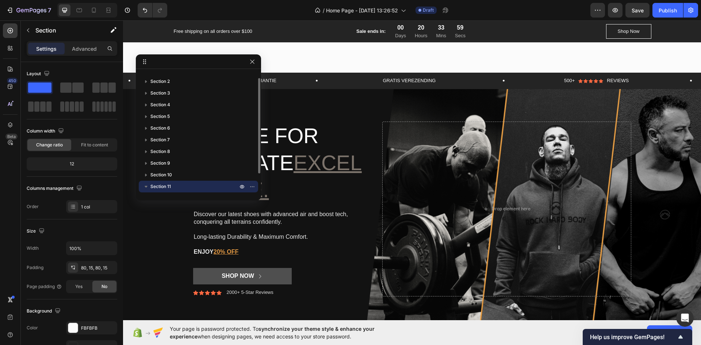
scroll to position [2000, 0]
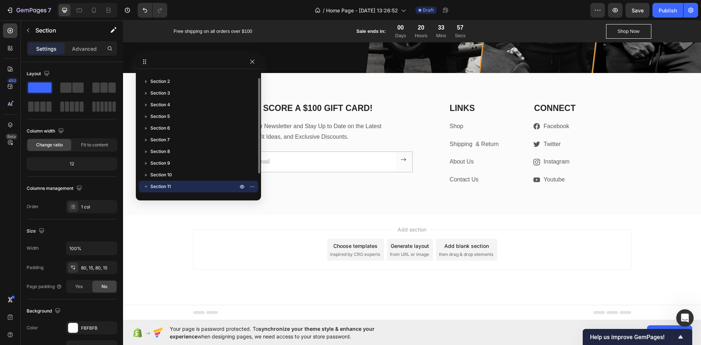
drag, startPoint x: 253, startPoint y: 188, endPoint x: 226, endPoint y: 184, distance: 28.0
click at [233, 182] on div "Section 11" at bounding box center [199, 187] width 114 height 12
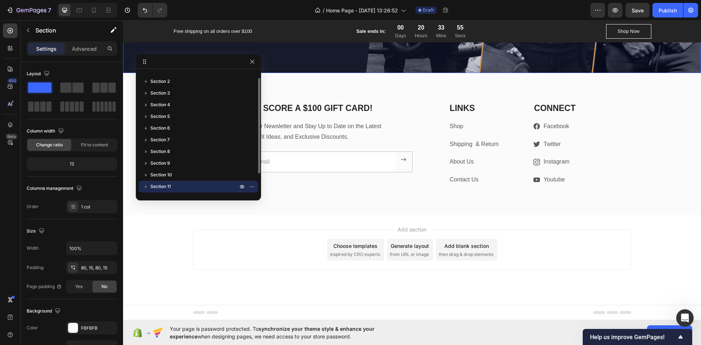
drag, startPoint x: 205, startPoint y: 186, endPoint x: 235, endPoint y: 186, distance: 29.2
click at [235, 186] on p "Section 11" at bounding box center [194, 186] width 89 height 7
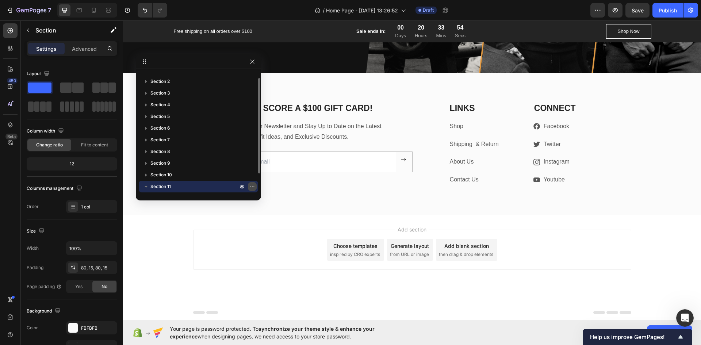
click at [252, 186] on icon "button" at bounding box center [252, 187] width 6 height 6
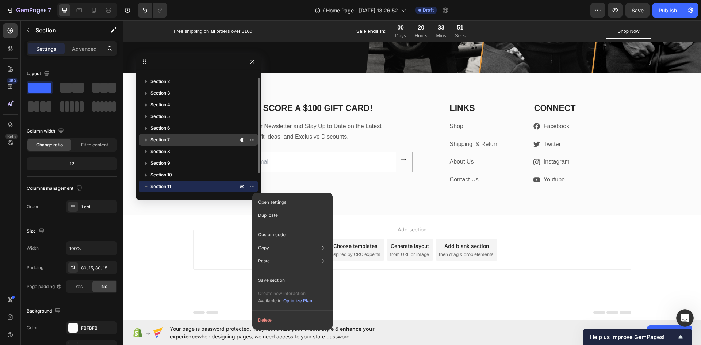
drag, startPoint x: 191, startPoint y: 187, endPoint x: 209, endPoint y: 140, distance: 50.0
click at [208, 134] on div "Section 1 Section 2 Section 3 Section 4 Section 5 Section 6 Section 7 Section 8…" at bounding box center [198, 132] width 125 height 120
click at [399, 149] on div "Email Field Submit Button Row Newsletter" at bounding box center [315, 158] width 195 height 30
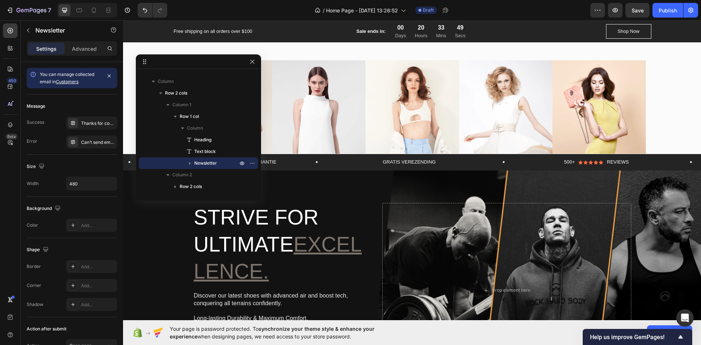
scroll to position [1710, 0]
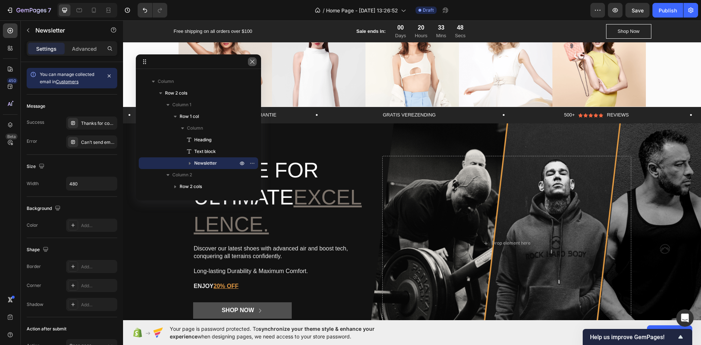
click at [254, 63] on icon "button" at bounding box center [252, 61] width 4 height 4
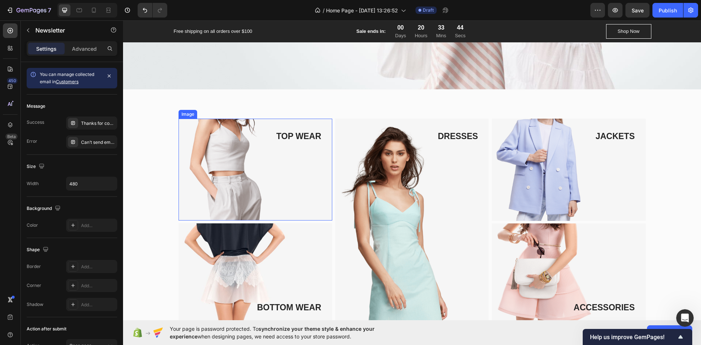
scroll to position [212, 0]
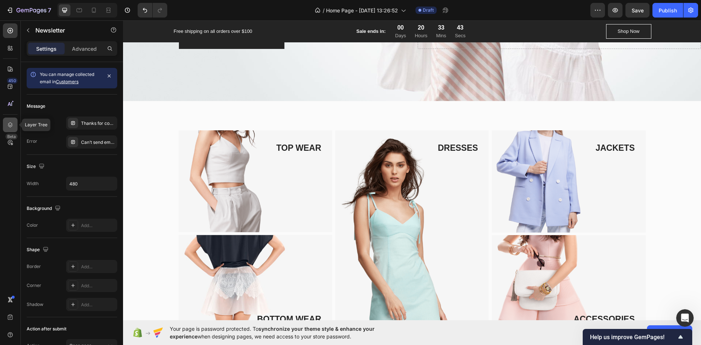
click at [9, 120] on div at bounding box center [10, 125] width 15 height 15
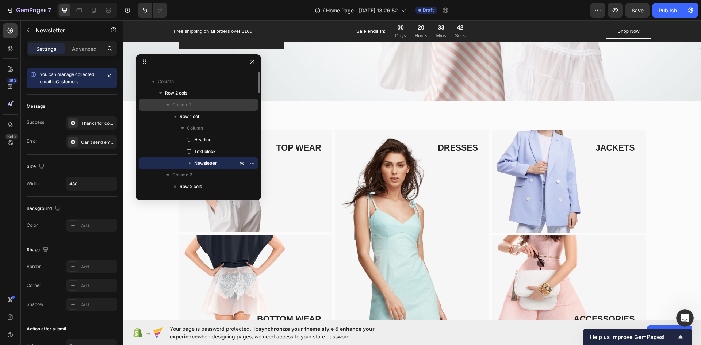
scroll to position [0, 0]
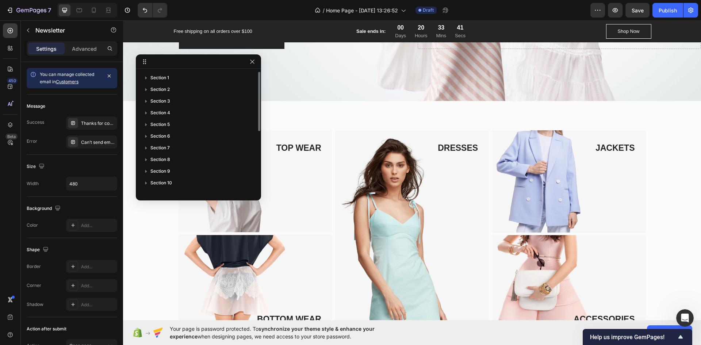
click at [183, 70] on div "Section 1 Section 2 Section 3 Section 4 Section 5 Section 6 Section 7 Section 8…" at bounding box center [198, 132] width 125 height 126
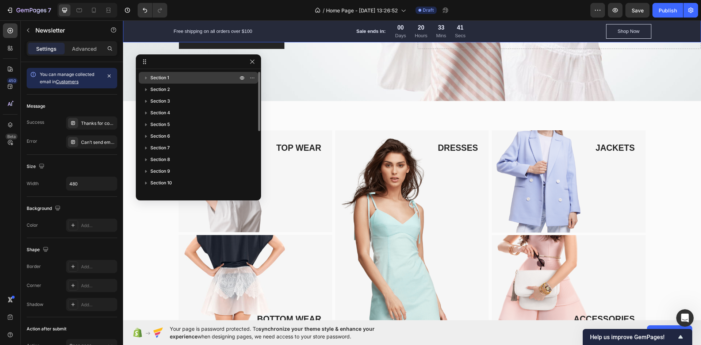
click at [184, 76] on p "Section 1" at bounding box center [194, 77] width 89 height 7
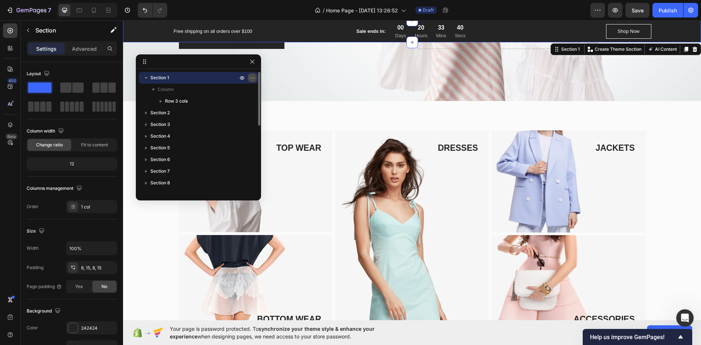
click at [253, 75] on icon "button" at bounding box center [252, 78] width 6 height 6
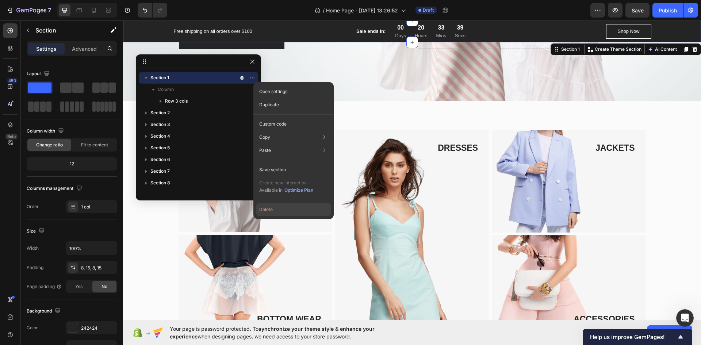
click at [272, 210] on button "Delete" at bounding box center [293, 209] width 74 height 13
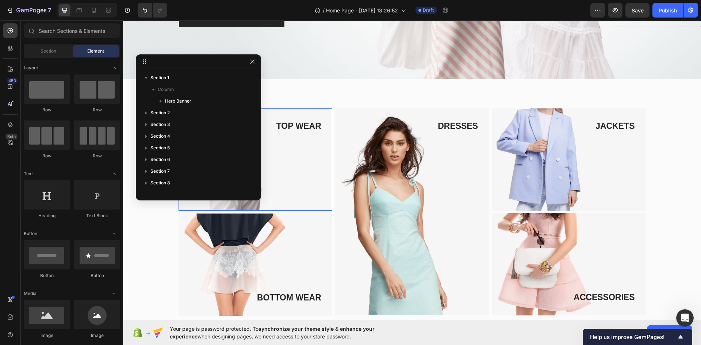
scroll to position [190, 0]
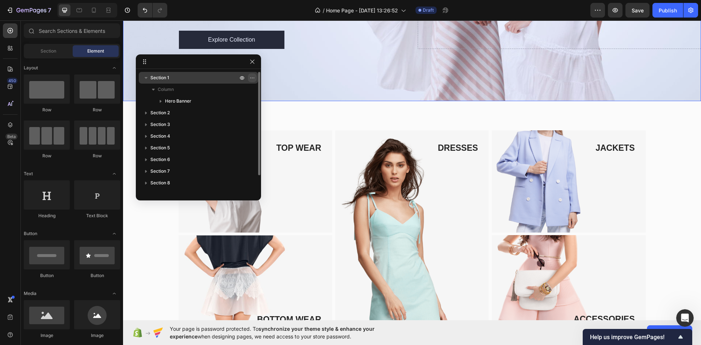
click at [251, 76] on icon "button" at bounding box center [252, 78] width 6 height 6
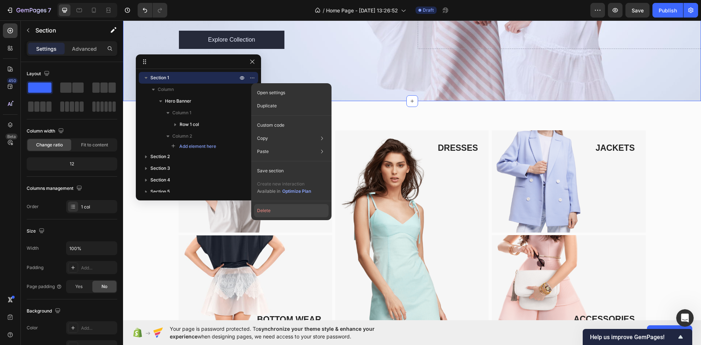
drag, startPoint x: 286, startPoint y: 216, endPoint x: 155, endPoint y: 119, distance: 163.0
click at [286, 216] on button "Delete" at bounding box center [291, 210] width 74 height 13
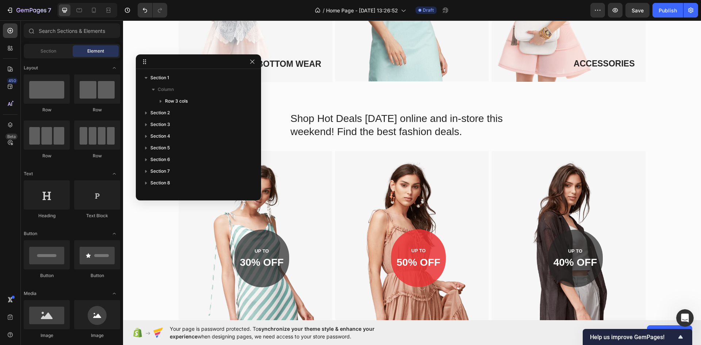
scroll to position [0, 0]
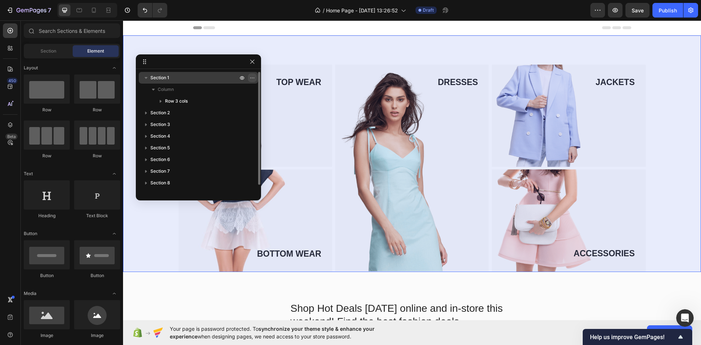
click at [250, 76] on icon "button" at bounding box center [252, 78] width 6 height 6
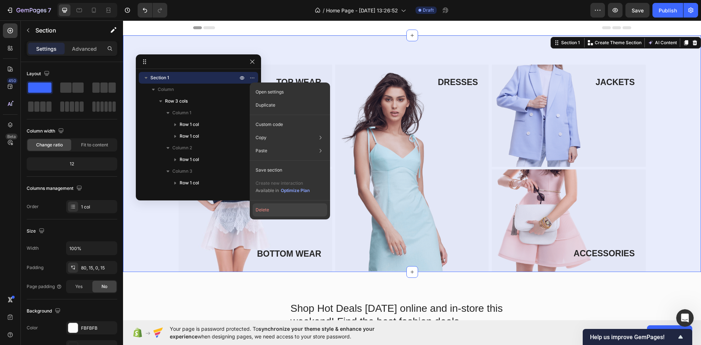
click at [270, 215] on button "Delete" at bounding box center [290, 209] width 74 height 13
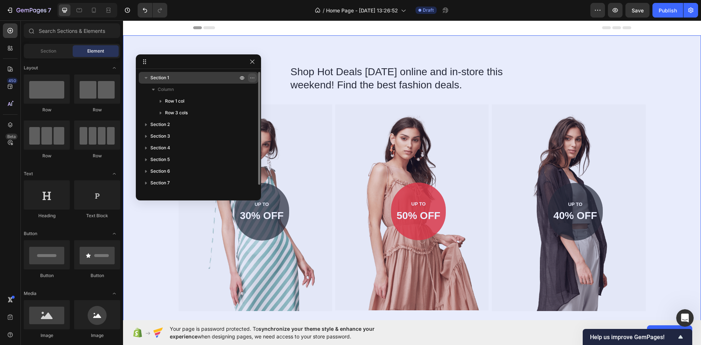
click at [249, 77] on button "button" at bounding box center [252, 77] width 9 height 9
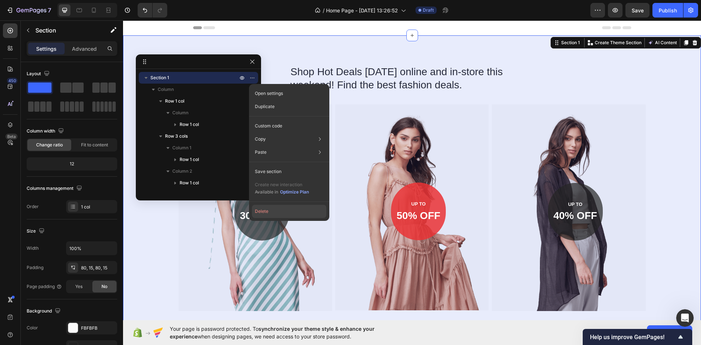
drag, startPoint x: 268, startPoint y: 211, endPoint x: 142, endPoint y: 161, distance: 135.4
click at [268, 211] on button "Delete" at bounding box center [289, 211] width 74 height 13
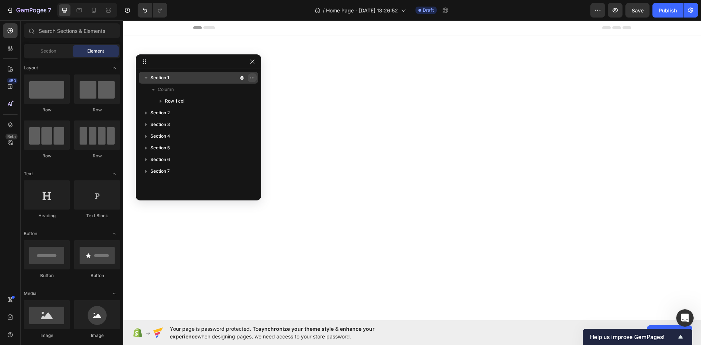
click at [251, 78] on icon "button" at bounding box center [250, 77] width 1 height 1
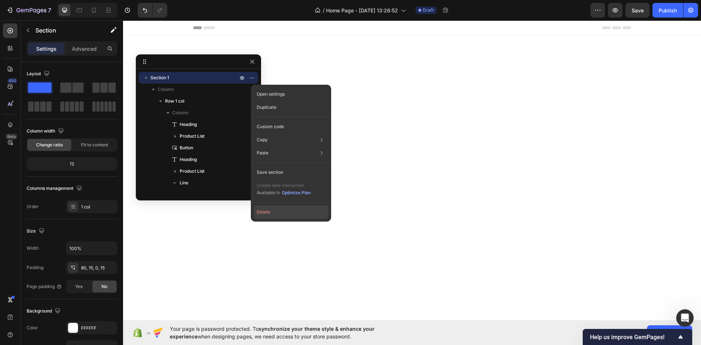
click at [266, 212] on button "Delete" at bounding box center [291, 211] width 74 height 13
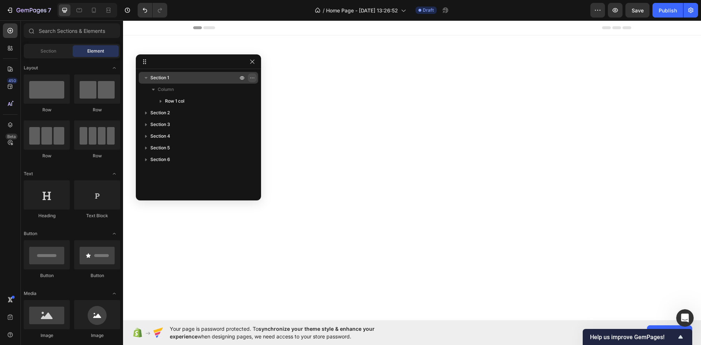
click at [251, 77] on icon "button" at bounding box center [252, 78] width 6 height 6
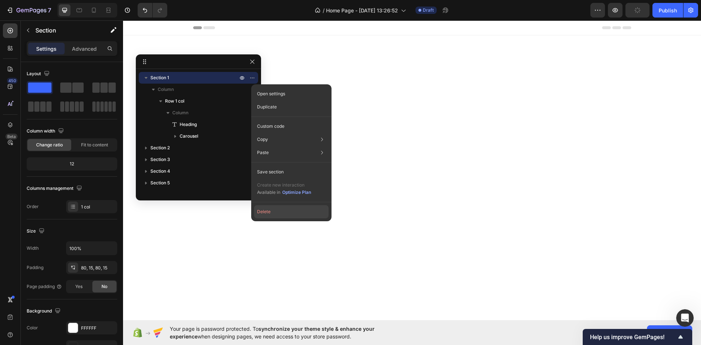
click at [266, 214] on button "Delete" at bounding box center [291, 211] width 74 height 13
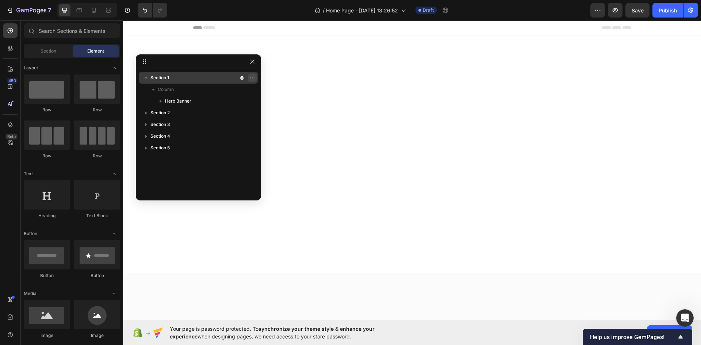
click at [253, 76] on icon "button" at bounding box center [252, 78] width 6 height 6
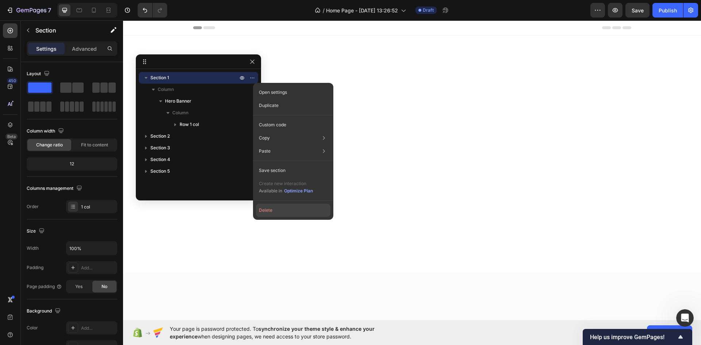
click at [273, 207] on button "Delete" at bounding box center [293, 210] width 74 height 13
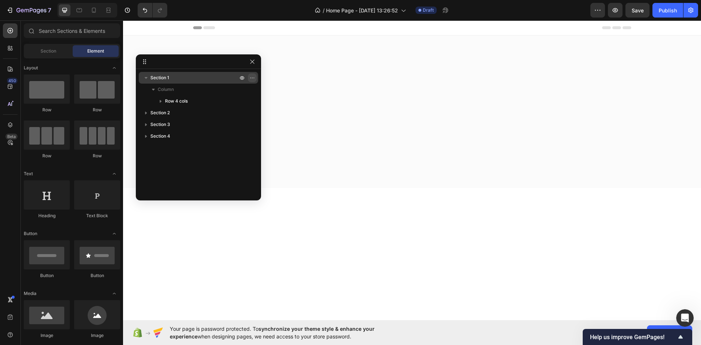
click at [252, 77] on icon "button" at bounding box center [252, 78] width 6 height 6
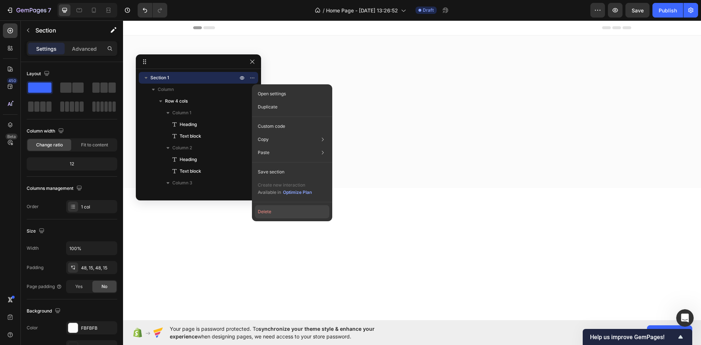
click at [271, 211] on button "Delete" at bounding box center [292, 211] width 74 height 13
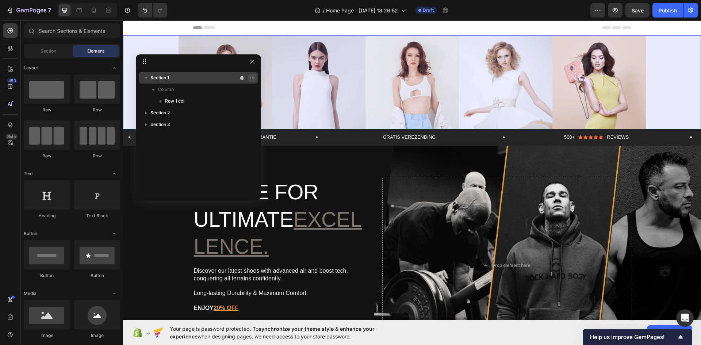
click at [250, 77] on icon "button" at bounding box center [252, 78] width 6 height 6
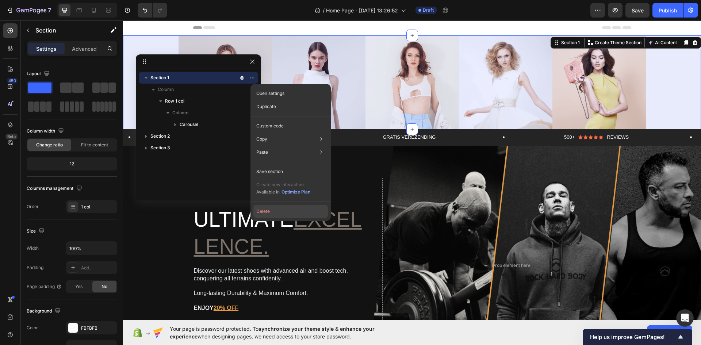
click at [269, 210] on button "Delete" at bounding box center [290, 211] width 74 height 13
click at [269, 304] on div "ENJOY 20% OFF" at bounding box center [282, 308] width 178 height 9
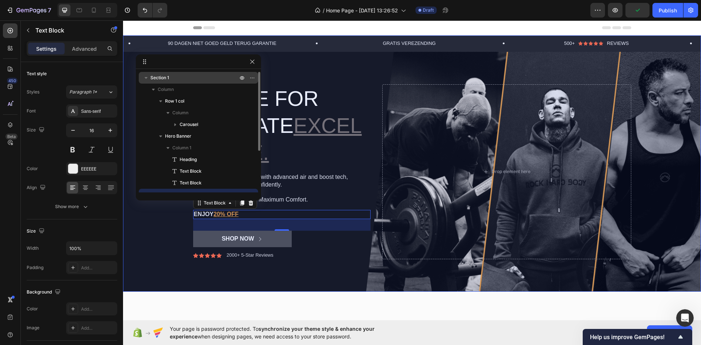
click at [150, 76] on button "button" at bounding box center [146, 77] width 9 height 9
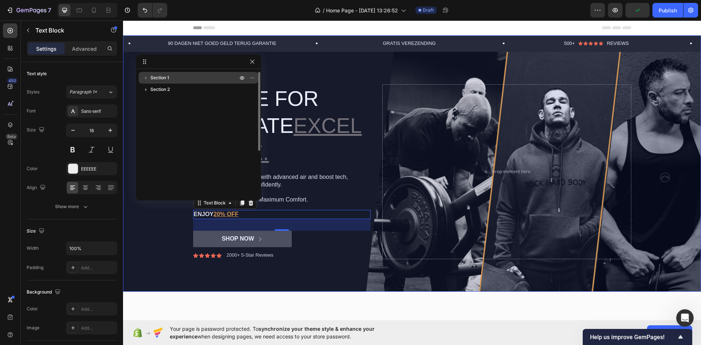
click at [150, 76] on button "button" at bounding box center [146, 77] width 9 height 9
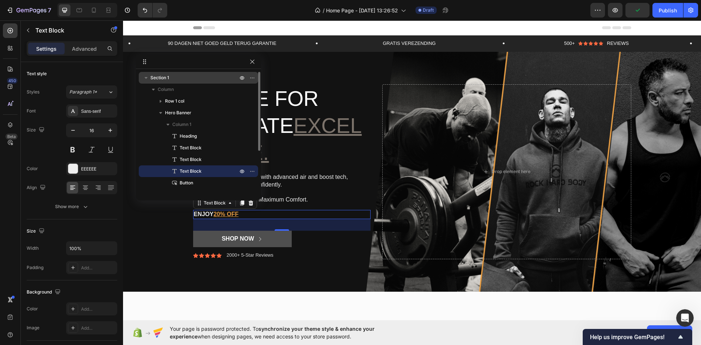
click at [144, 82] on button "button" at bounding box center [146, 77] width 9 height 9
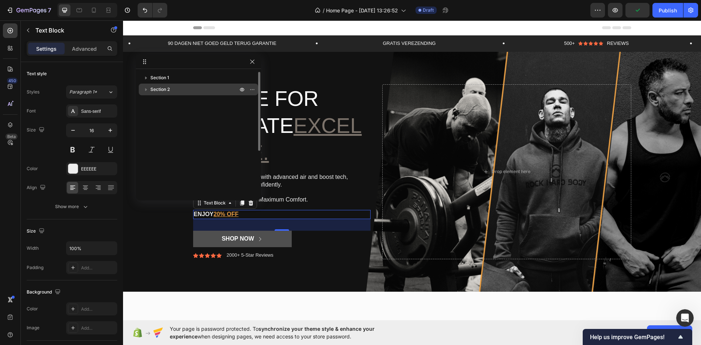
click at [150, 89] on span "Section 2" at bounding box center [159, 89] width 19 height 7
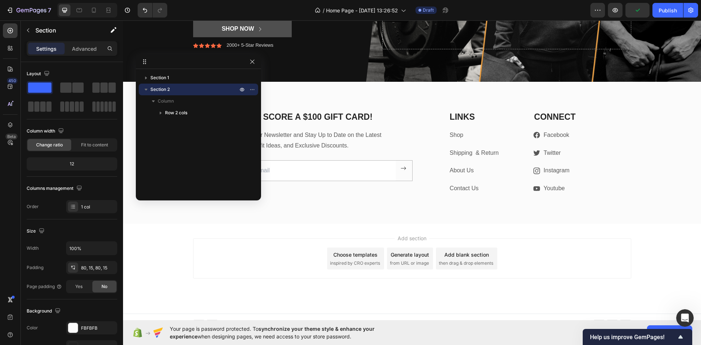
scroll to position [219, 0]
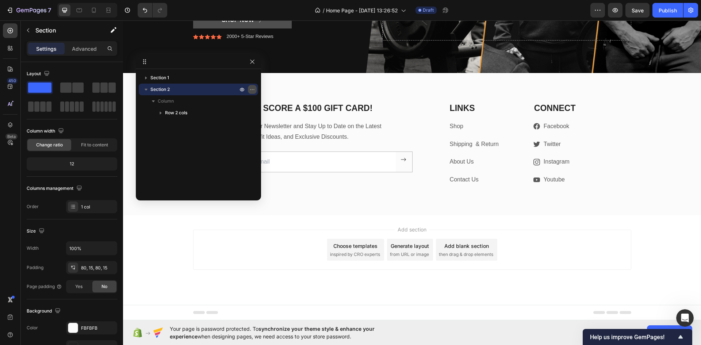
click at [250, 90] on icon "button" at bounding box center [252, 90] width 6 height 6
click at [253, 64] on icon "button" at bounding box center [252, 62] width 6 height 6
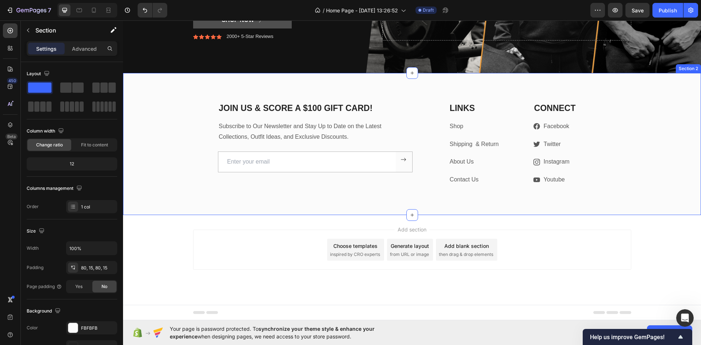
click at [157, 118] on div "JOIN US & SCORE A $100 GIFT CARD! Heading Subscribe to Our Newsletter and Stay …" at bounding box center [411, 144] width 567 height 84
click at [242, 162] on input "email" at bounding box center [306, 162] width 177 height 20
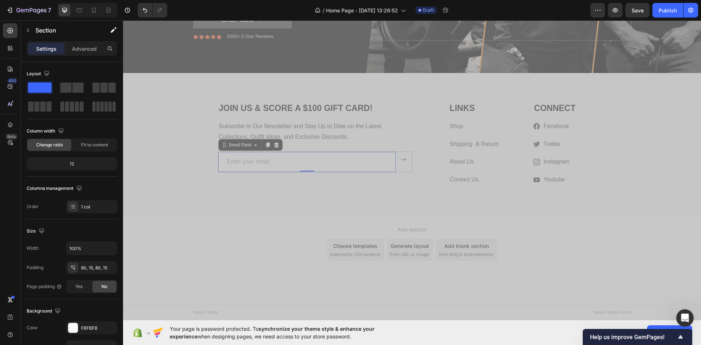
click at [189, 170] on div "JOIN US & SCORE A $100 GIFT CARD! Heading Subscribe to Our Newsletter and Stay …" at bounding box center [411, 144] width 567 height 84
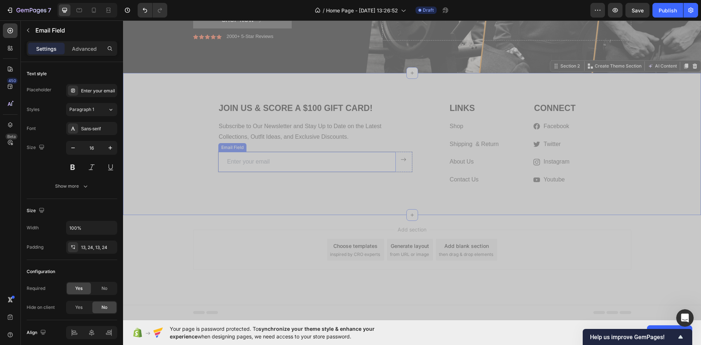
click at [234, 160] on input "email" at bounding box center [306, 162] width 177 height 20
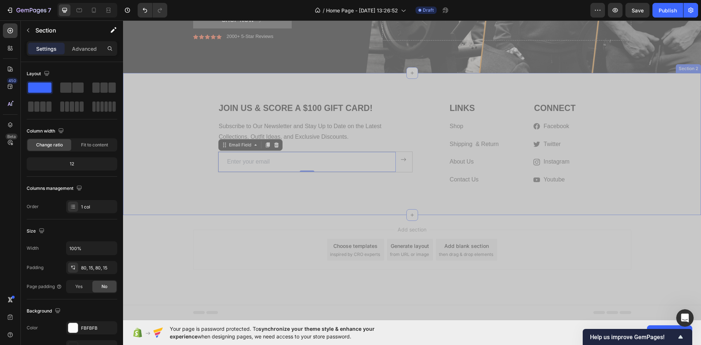
click at [179, 101] on div "JOIN US & SCORE A $100 GIFT CARD! Heading Subscribe to Our Newsletter and Stay …" at bounding box center [412, 144] width 578 height 142
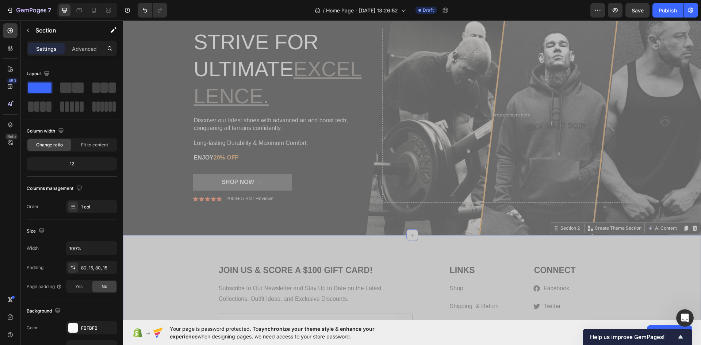
scroll to position [0, 0]
